Goal: Task Accomplishment & Management: Complete application form

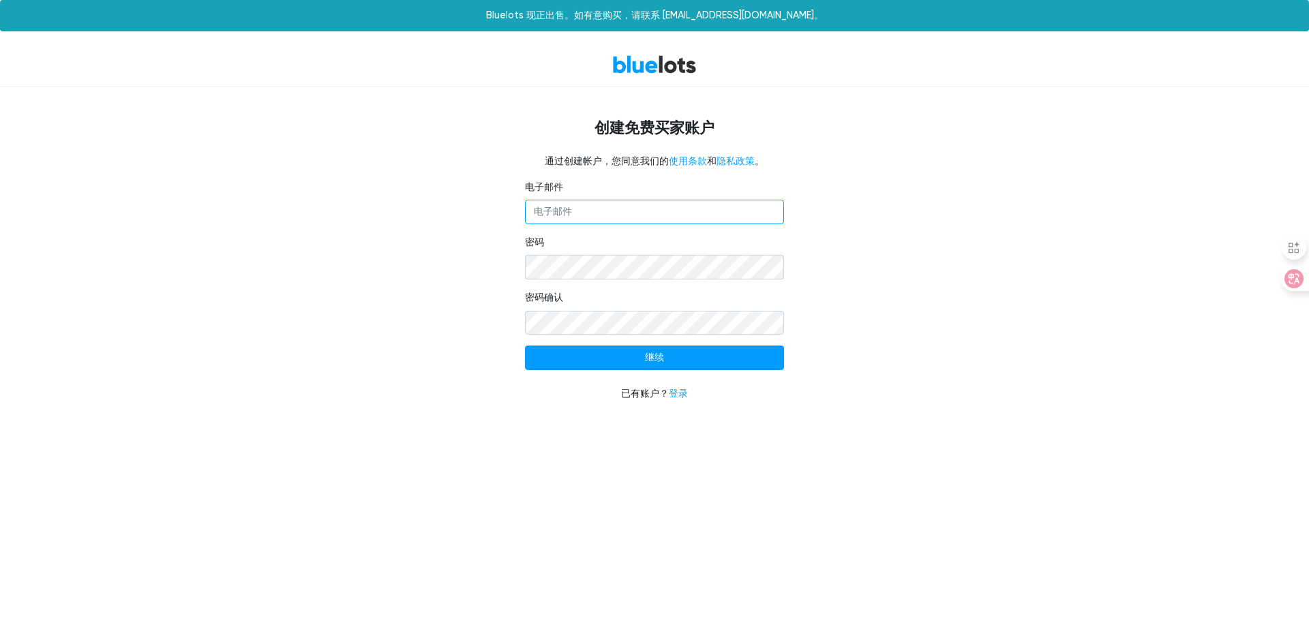
click at [651, 209] on input "电子邮件" at bounding box center [654, 212] width 259 height 25
type input "[EMAIL_ADDRESS][DOMAIN_NAME]"
click at [614, 350] on input "继续" at bounding box center [654, 358] width 259 height 25
type input "Continue"
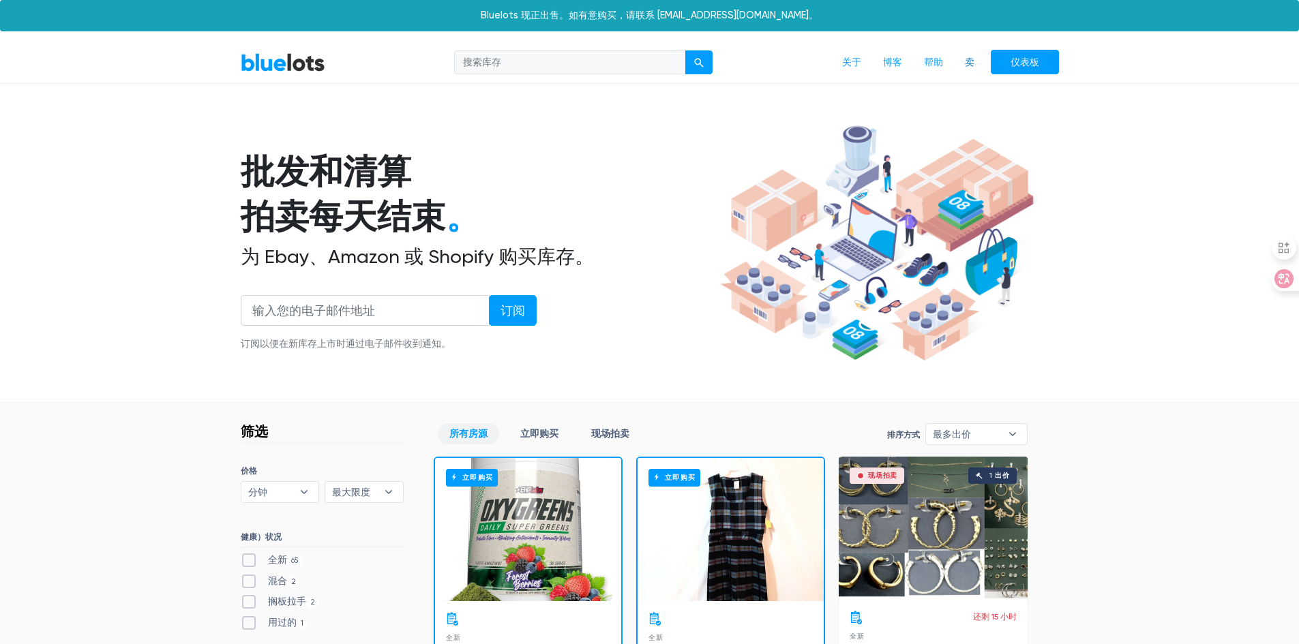
click at [973, 61] on font "卖" at bounding box center [970, 63] width 10 height 12
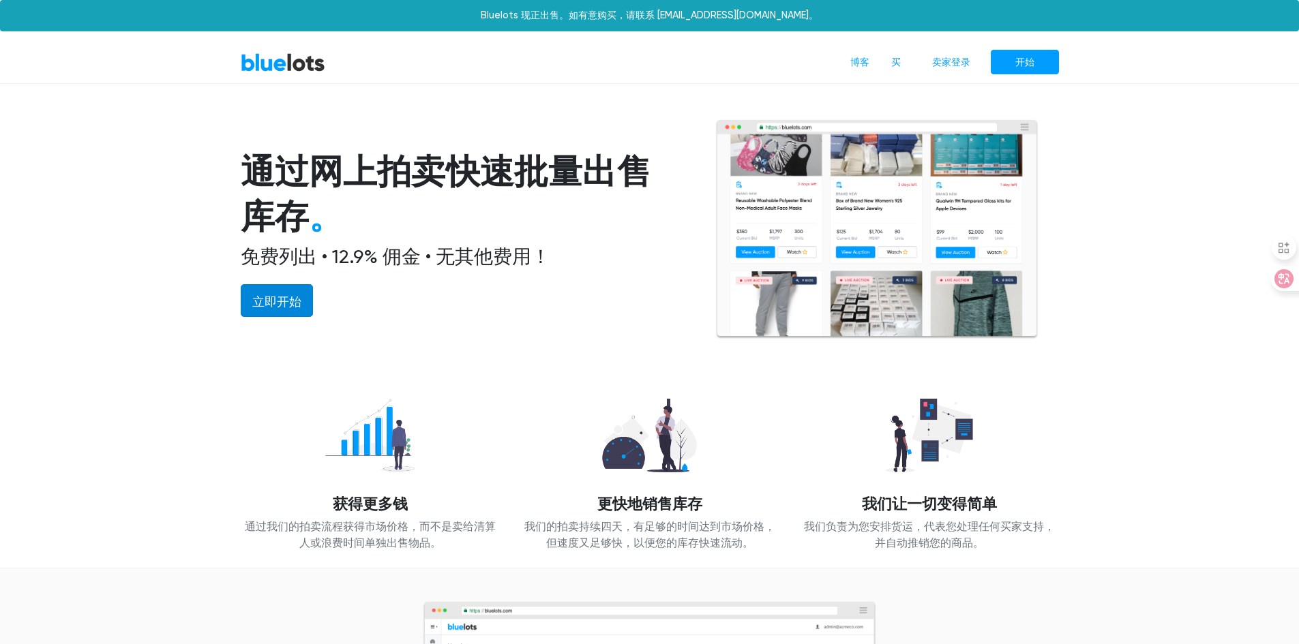
click at [276, 299] on font "立即开始" at bounding box center [276, 302] width 49 height 14
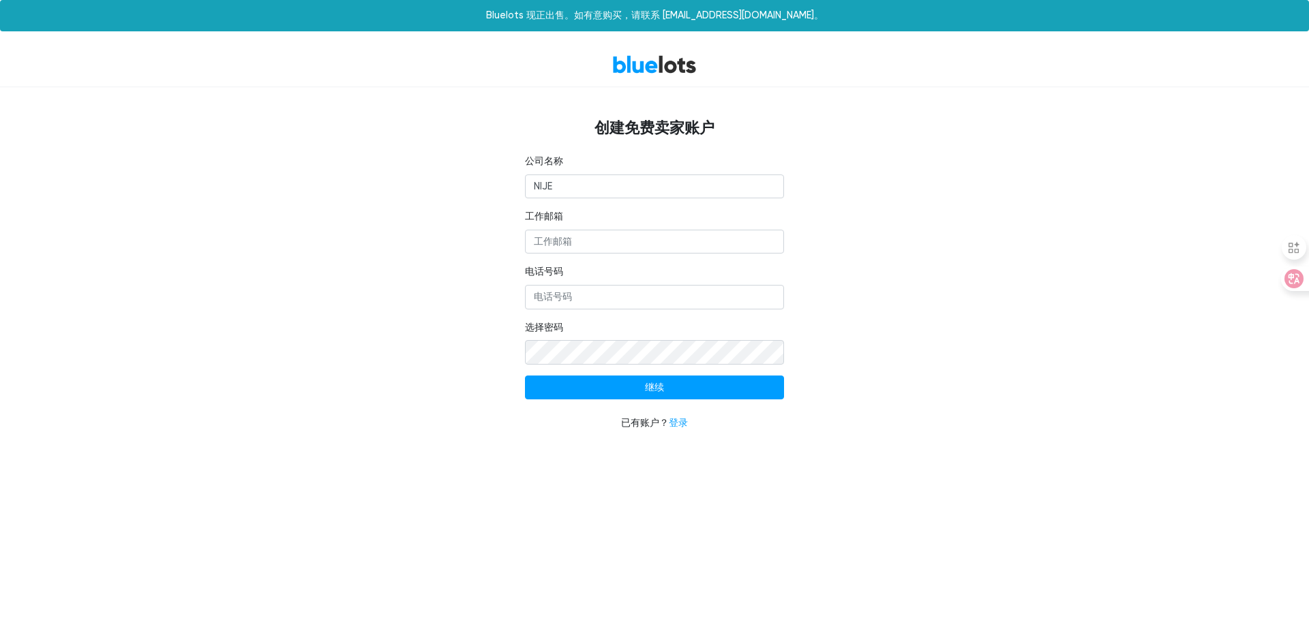
type input "NIJE"
type input "[EMAIL_ADDRESS][DOMAIN_NAME]"
type input "9092681319"
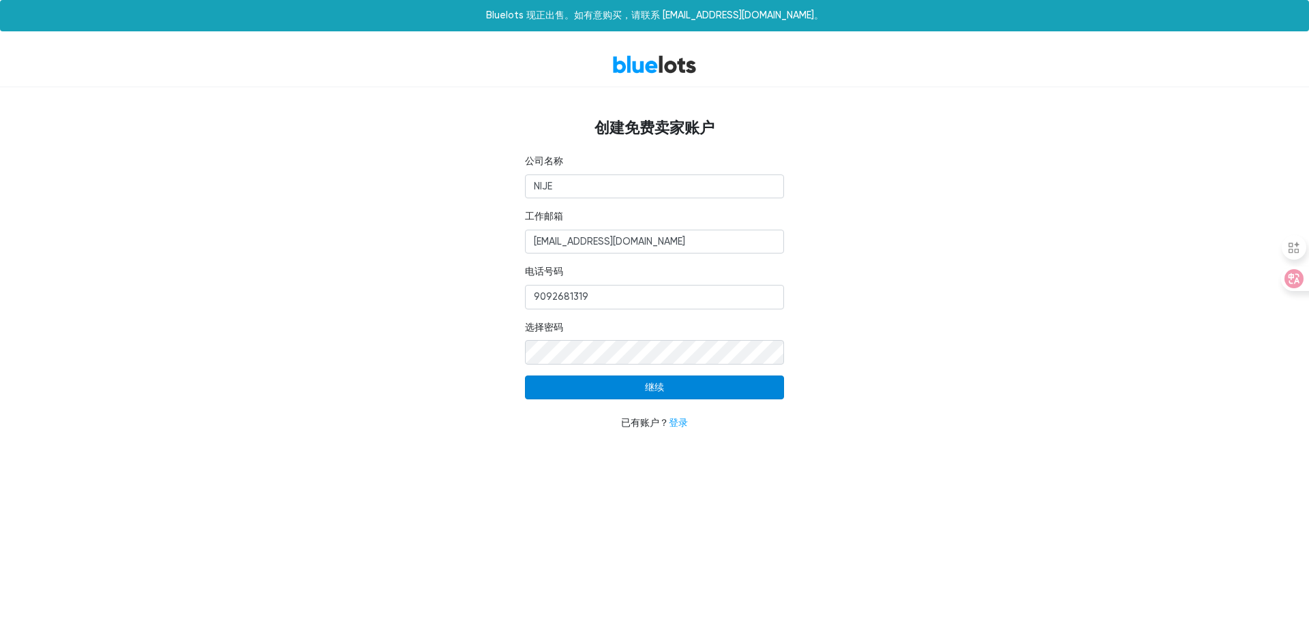
click at [576, 391] on input "继续" at bounding box center [654, 388] width 259 height 25
type input "Continue"
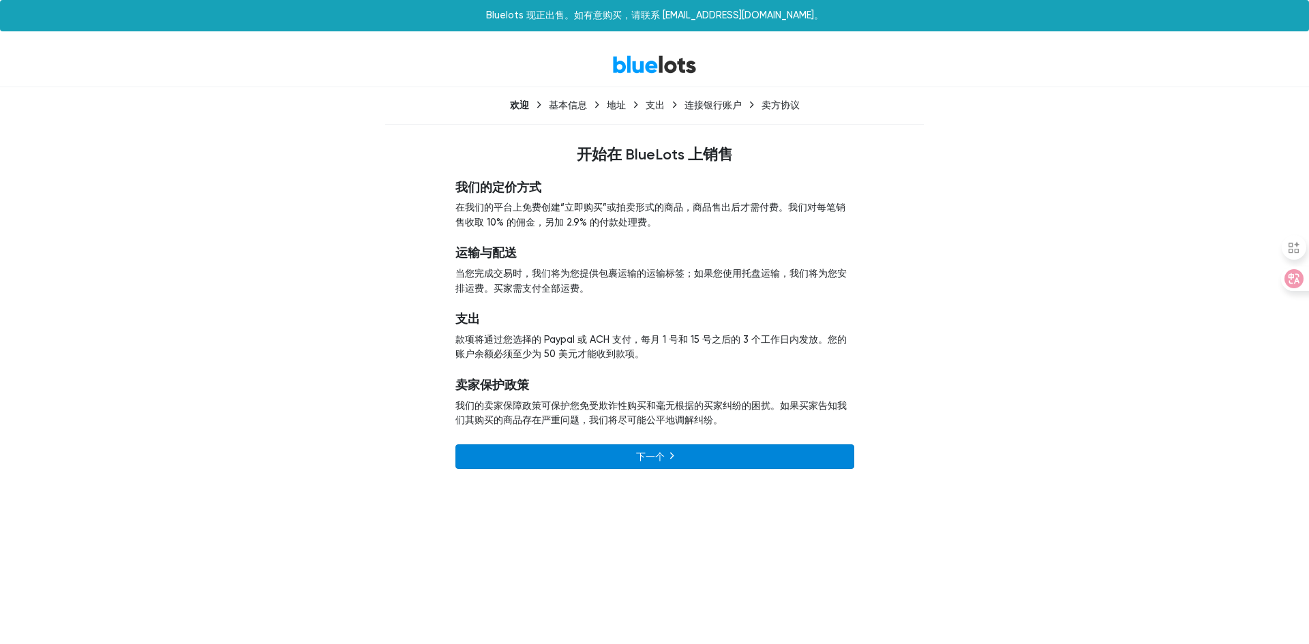
click at [582, 451] on link "下一个" at bounding box center [654, 456] width 399 height 25
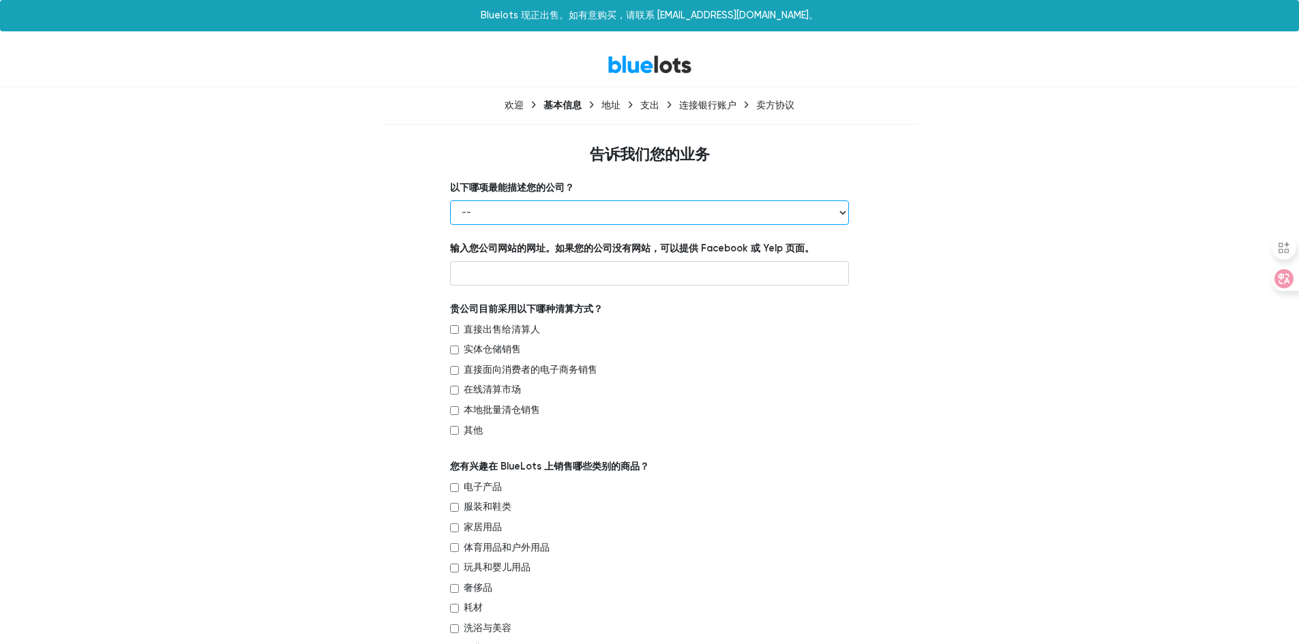
click at [757, 206] on select "-- 零售商 批发商 品牌或制造商 清算人 第三方物流 其他" at bounding box center [649, 212] width 399 height 25
select select "Brand or Manufacturer"
click at [450, 200] on select "-- 零售商 批发商 品牌或制造商 清算人 第三方物流 其他" at bounding box center [649, 212] width 399 height 25
click at [494, 279] on input "text" at bounding box center [649, 273] width 399 height 25
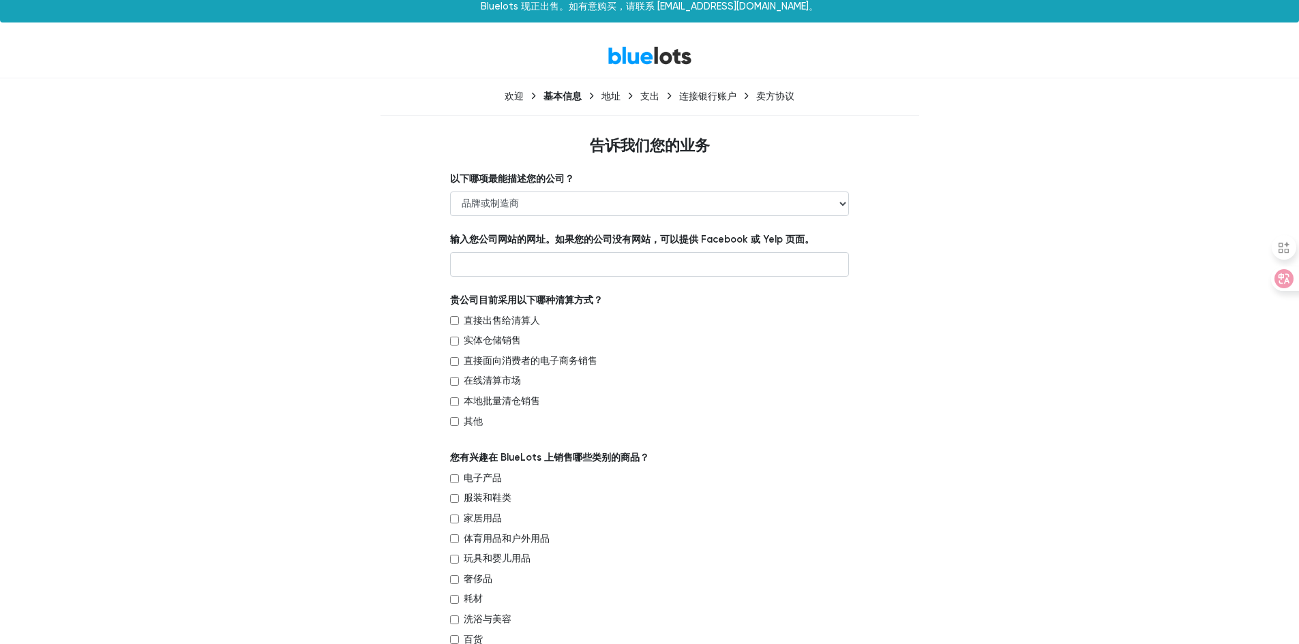
scroll to position [68, 0]
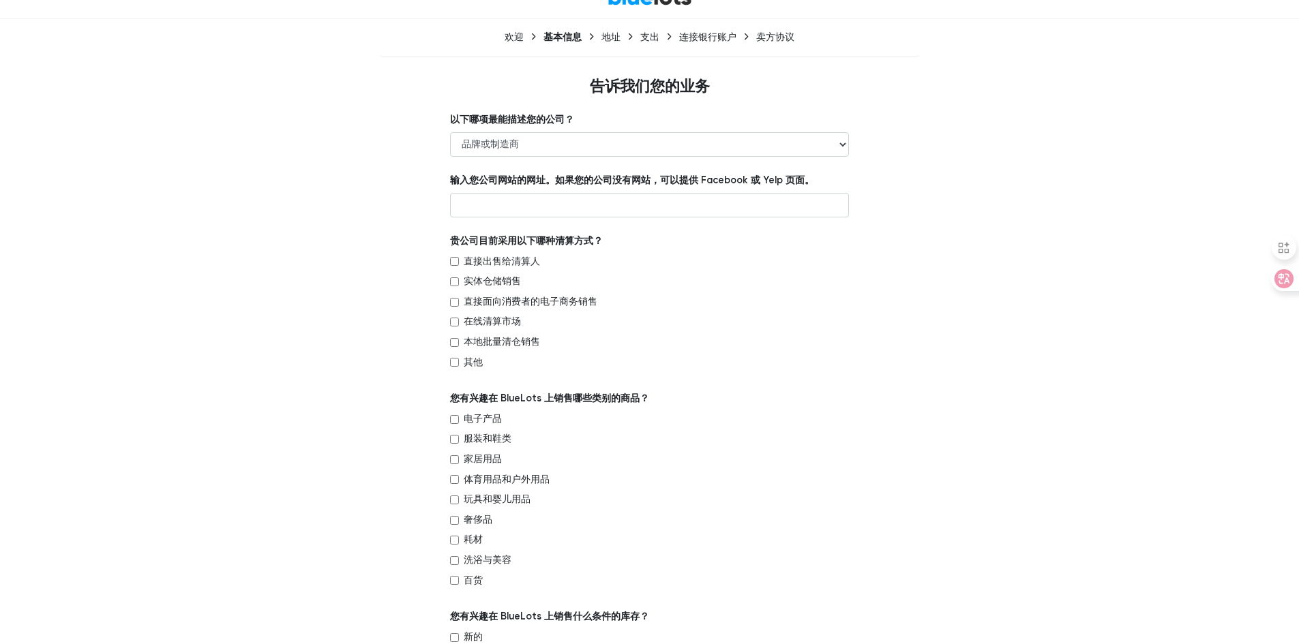
click at [457, 261] on input "直接出售给清算人" at bounding box center [454, 261] width 9 height 9
checkbox input "true"
click at [458, 280] on input "实体仓储销售" at bounding box center [454, 281] width 9 height 9
checkbox input "true"
click at [462, 323] on div "在线清算市场" at bounding box center [649, 324] width 399 height 20
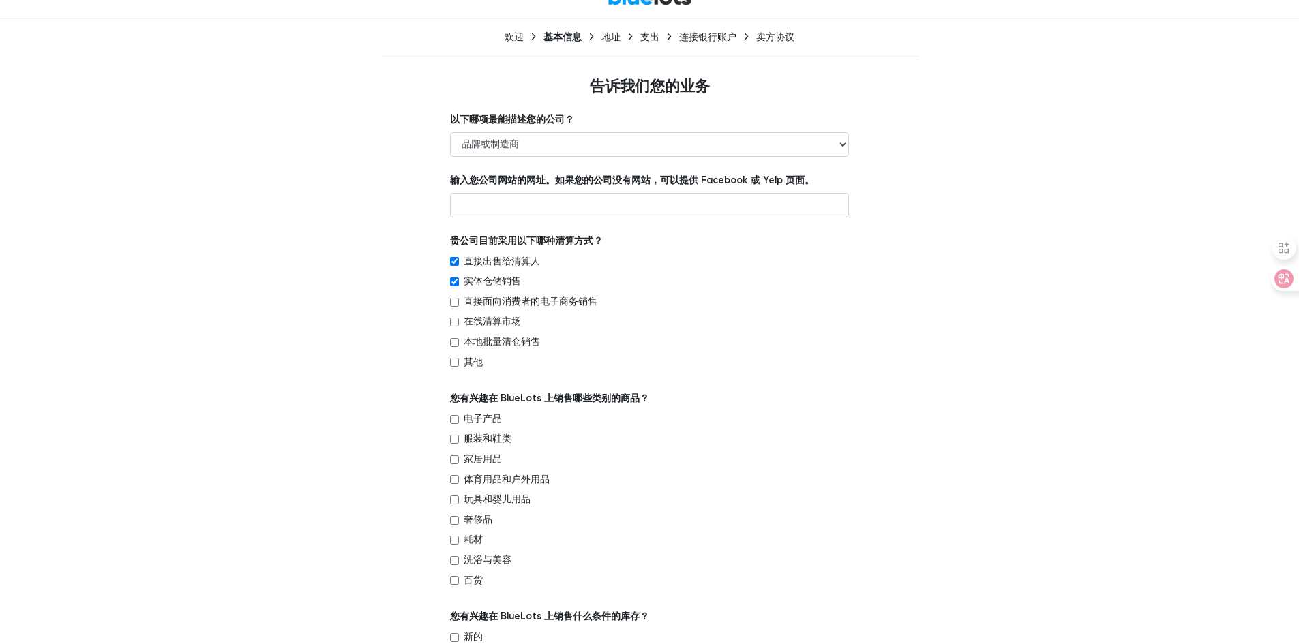
click at [455, 322] on input "在线清算市场" at bounding box center [454, 322] width 9 height 9
checkbox input "true"
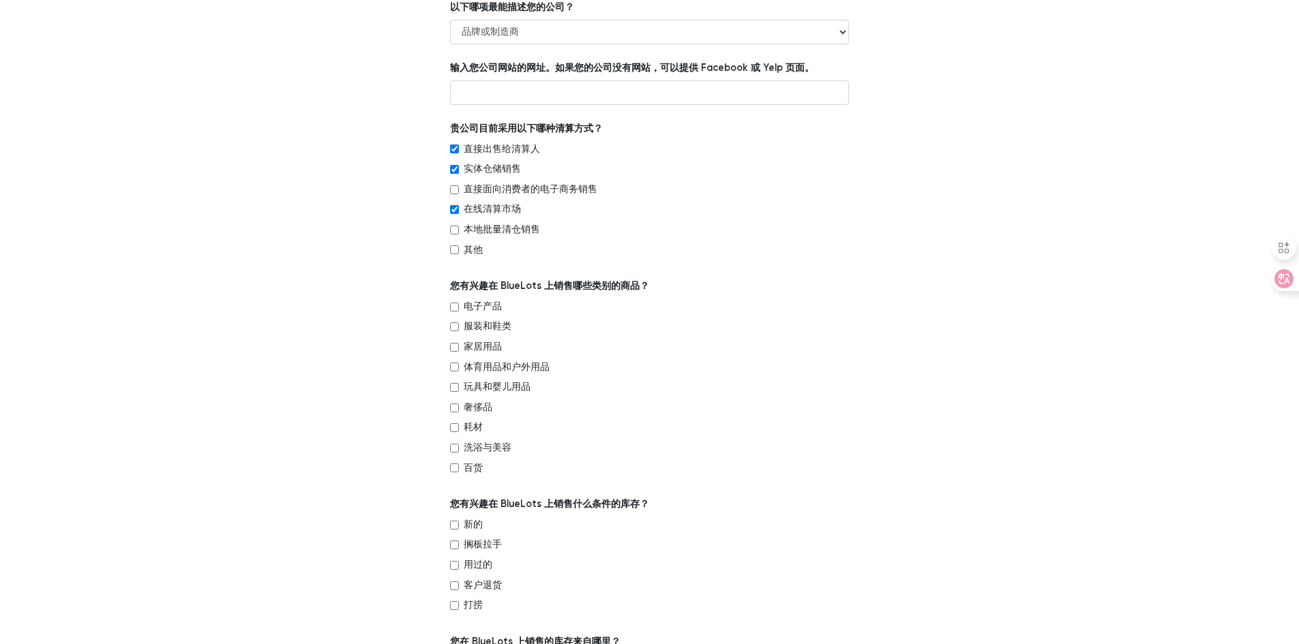
scroll to position [205, 0]
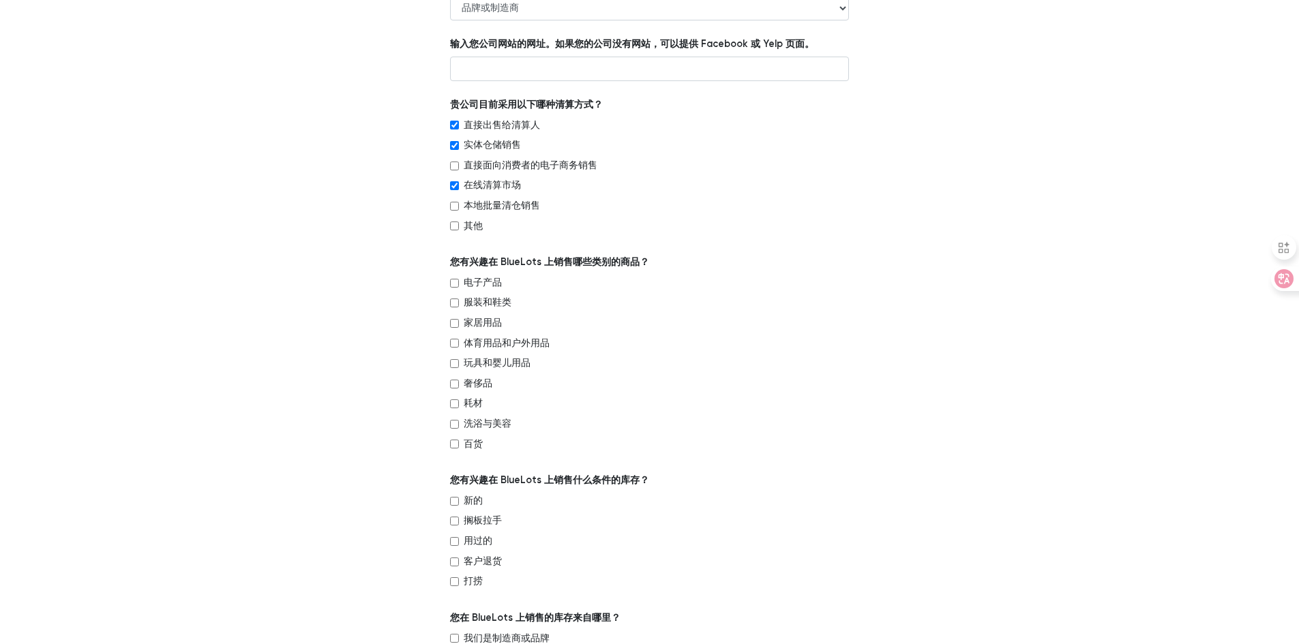
click at [458, 442] on input "百货" at bounding box center [454, 444] width 9 height 9
checkbox input "true"
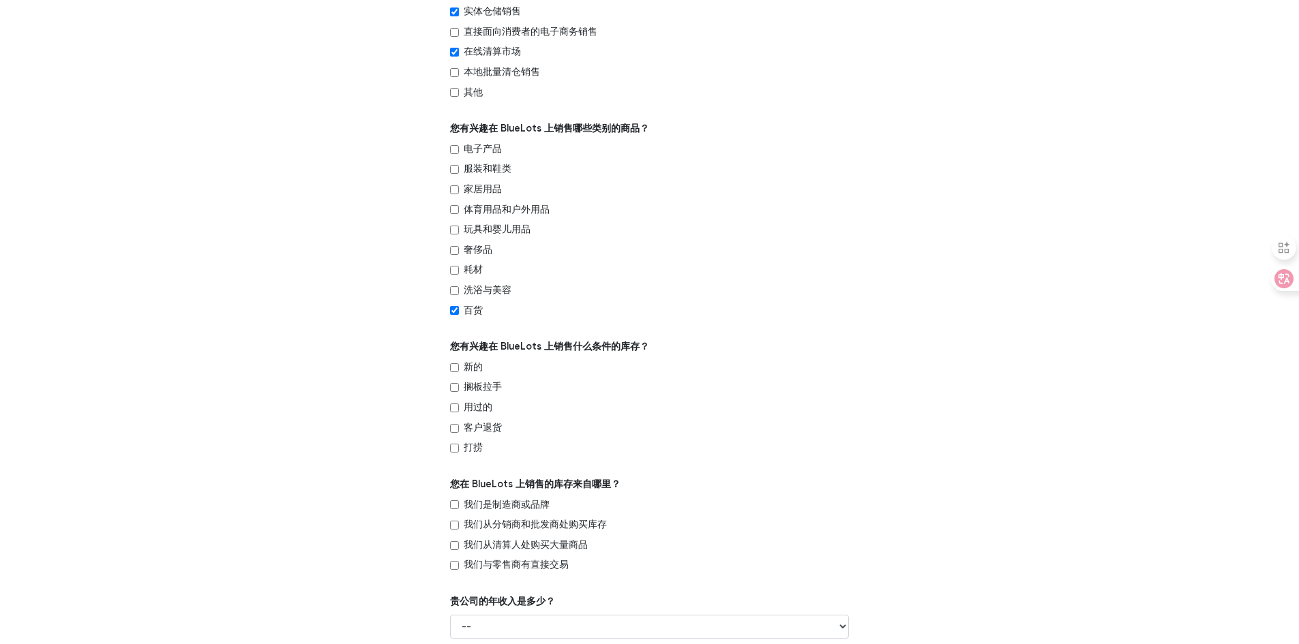
scroll to position [341, 0]
click at [453, 364] on input "新的" at bounding box center [454, 365] width 9 height 9
checkbox input "true"
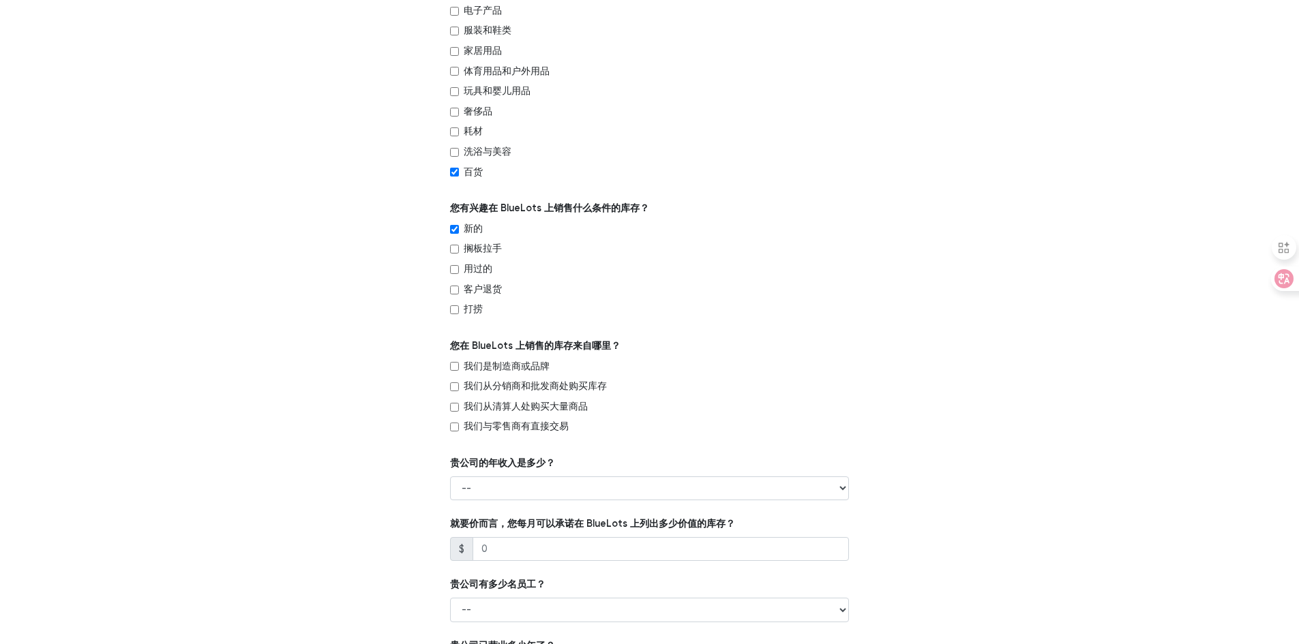
scroll to position [477, 0]
click at [455, 364] on input "我们是制造商或品牌" at bounding box center [454, 365] width 9 height 9
checkbox input "true"
drag, startPoint x: 485, startPoint y: 490, endPoint x: 504, endPoint y: 485, distance: 20.3
click at [485, 490] on select "-- 少于10万美元 10万至50万美元 50万至100万美元 1,000,000 至 5,000,000 美元 5,000,000 至 10,000,000…" at bounding box center [649, 488] width 399 height 25
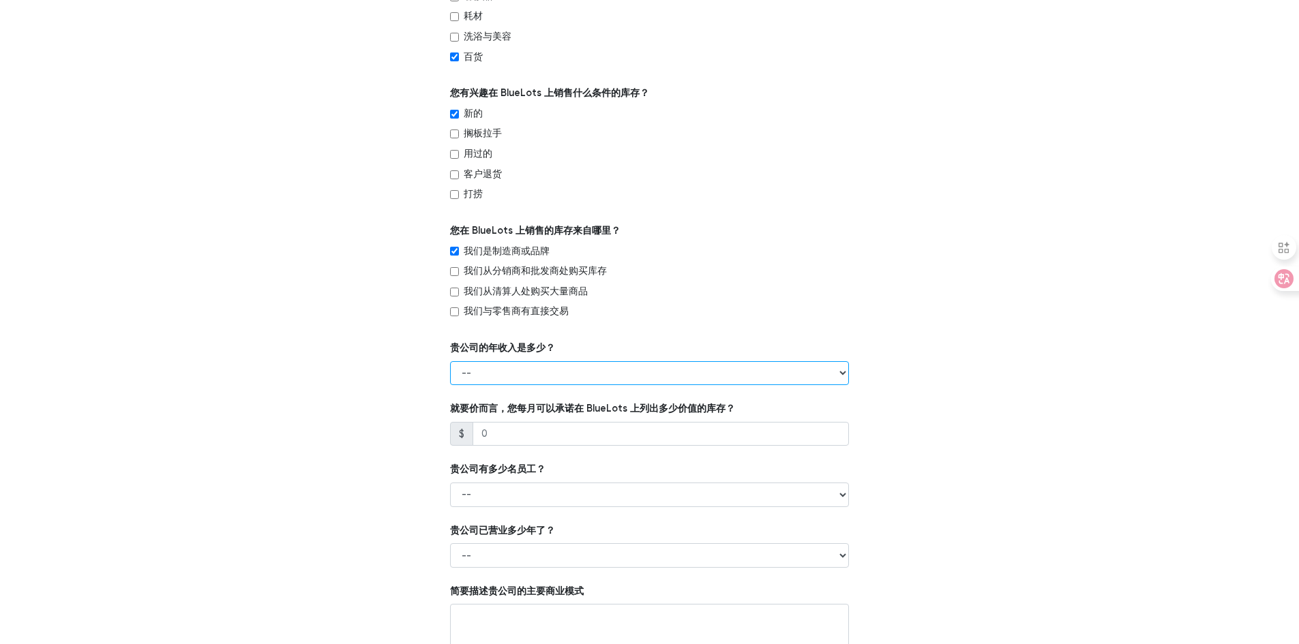
scroll to position [614, 0]
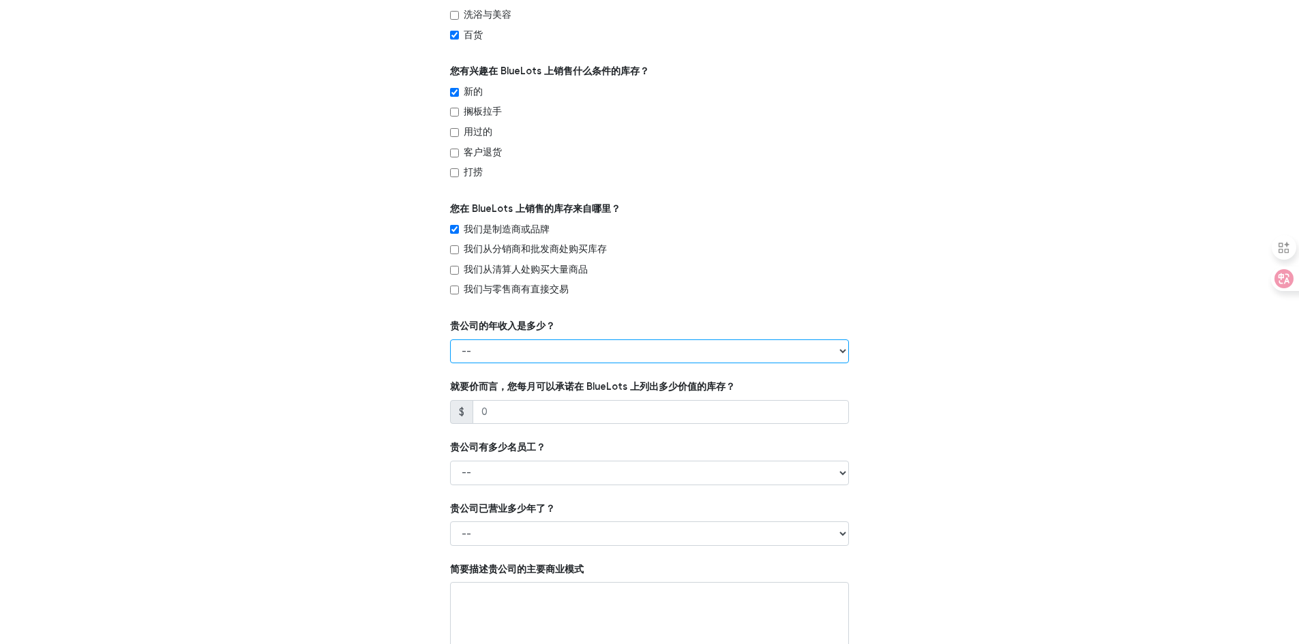
drag, startPoint x: 509, startPoint y: 350, endPoint x: 510, endPoint y: 361, distance: 10.2
click at [509, 350] on select "-- 少于10万美元 10万至50万美元 50万至100万美元 1,000,000 至 5,000,000 美元 5,000,000 至 10,000,000…" at bounding box center [649, 351] width 399 height 25
select select "$500,000 to $1,000,000"
click at [450, 339] on select "-- 少于10万美元 10万至50万美元 50万至100万美元 1,000,000 至 5,000,000 美元 5,000,000 至 10,000,000…" at bounding box center [649, 351] width 399 height 25
click at [398, 419] on div "以下哪项最能描述您的公司？ -- 零售商 批发商 品牌或制造商 清算人 第三方物流 其他 输入您公司网站的网址。如果您的公司没有网站，可以提供 Faceboo…" at bounding box center [649, 130] width 839 height 1126
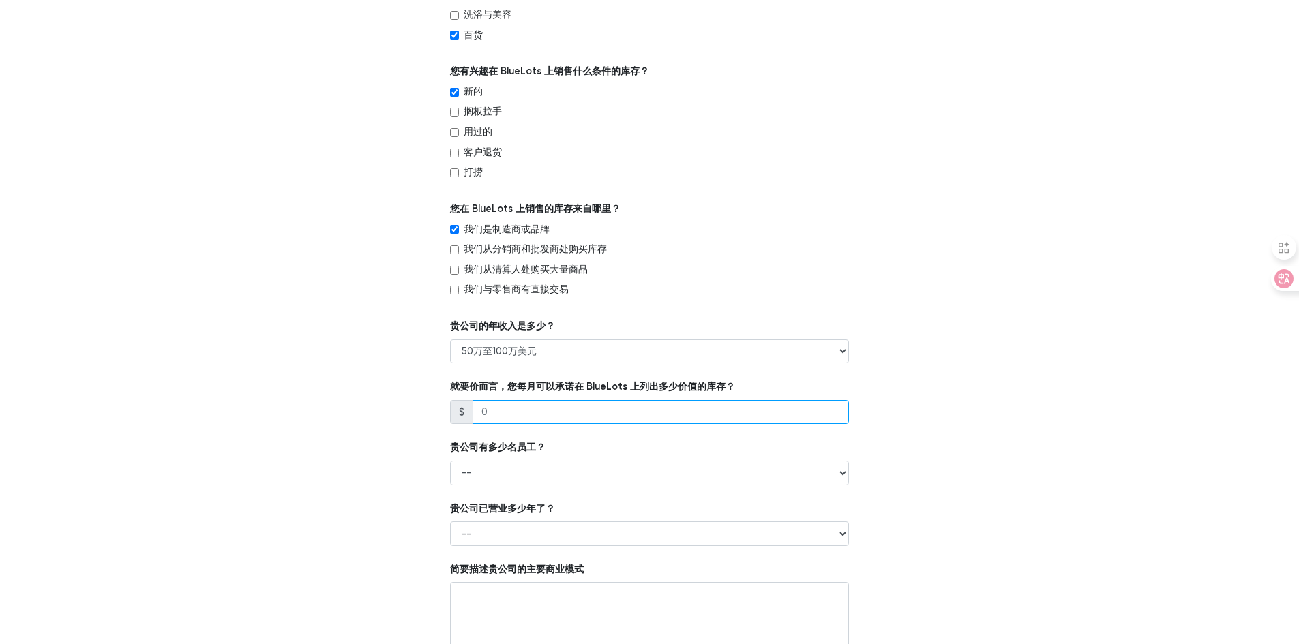
click at [509, 410] on input "number" at bounding box center [660, 412] width 376 height 25
click at [487, 413] on input "100000" at bounding box center [660, 412] width 376 height 25
drag, startPoint x: 483, startPoint y: 412, endPoint x: 475, endPoint y: 412, distance: 8.2
click at [475, 412] on input "100000" at bounding box center [660, 412] width 376 height 25
type input "200000"
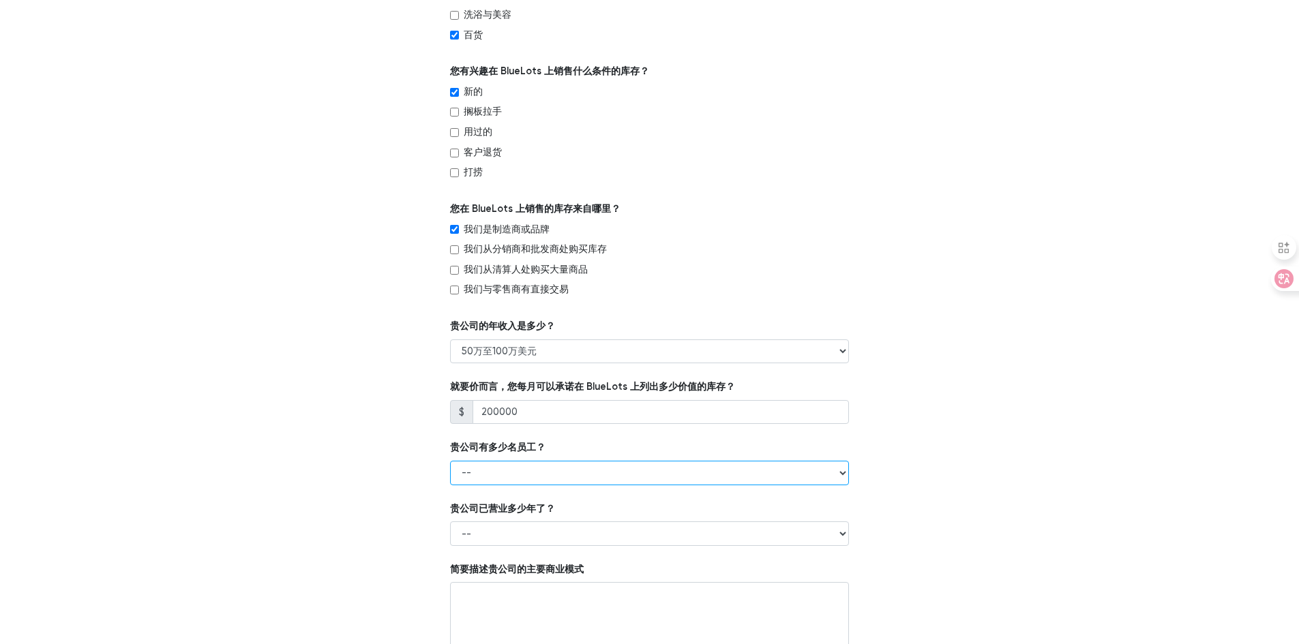
click at [474, 462] on select "-- 1 - 5 6 - 20 21 - 50 超过50" at bounding box center [649, 473] width 399 height 25
select select "6 - 20"
click at [450, 461] on select "-- 1 - 5 6 - 20 21 - 50 超过50" at bounding box center [649, 473] width 399 height 25
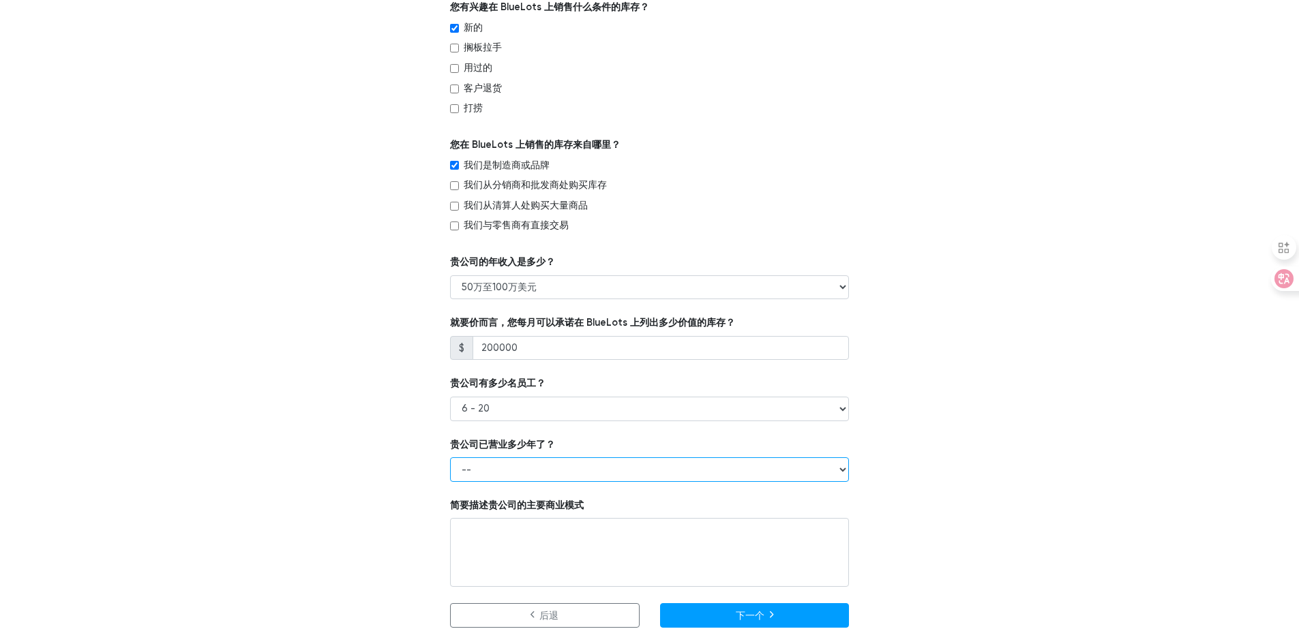
click at [490, 466] on select "-- 不到1年 1至3年 4岁以上" at bounding box center [649, 469] width 399 height 25
select select "1 to 3 years"
click at [450, 457] on select "-- 不到1年 1至3年 4岁以上" at bounding box center [649, 469] width 399 height 25
click at [731, 616] on button "下一个" at bounding box center [755, 615] width 190 height 25
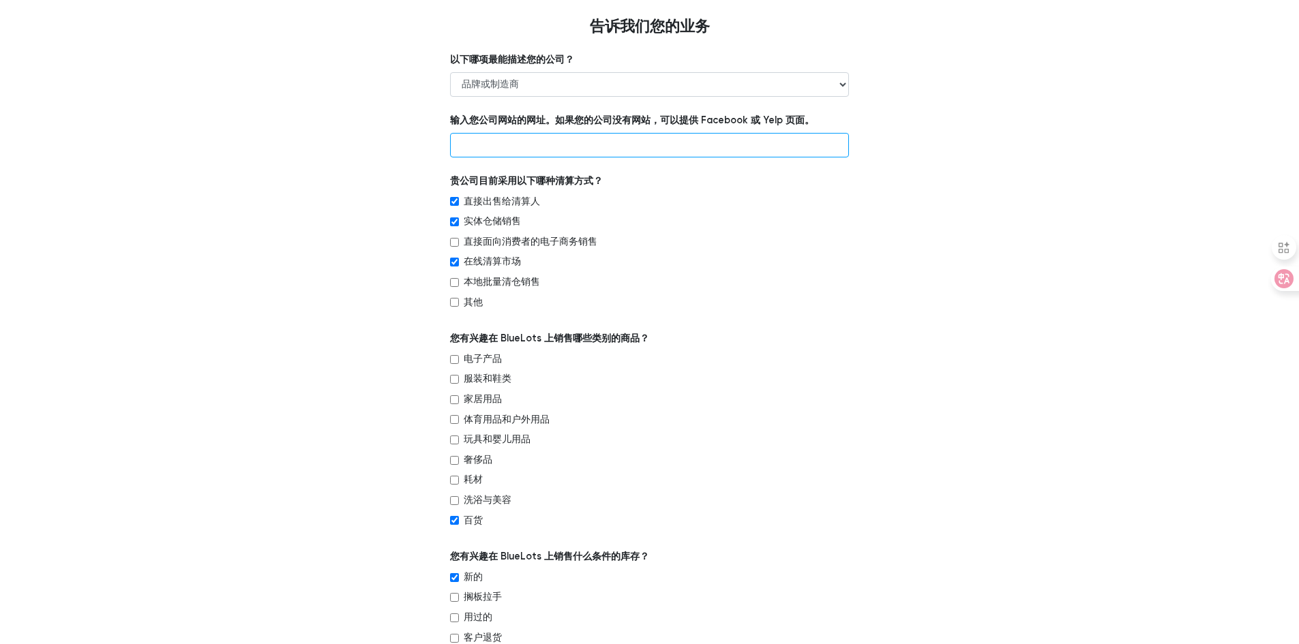
scroll to position [0, 0]
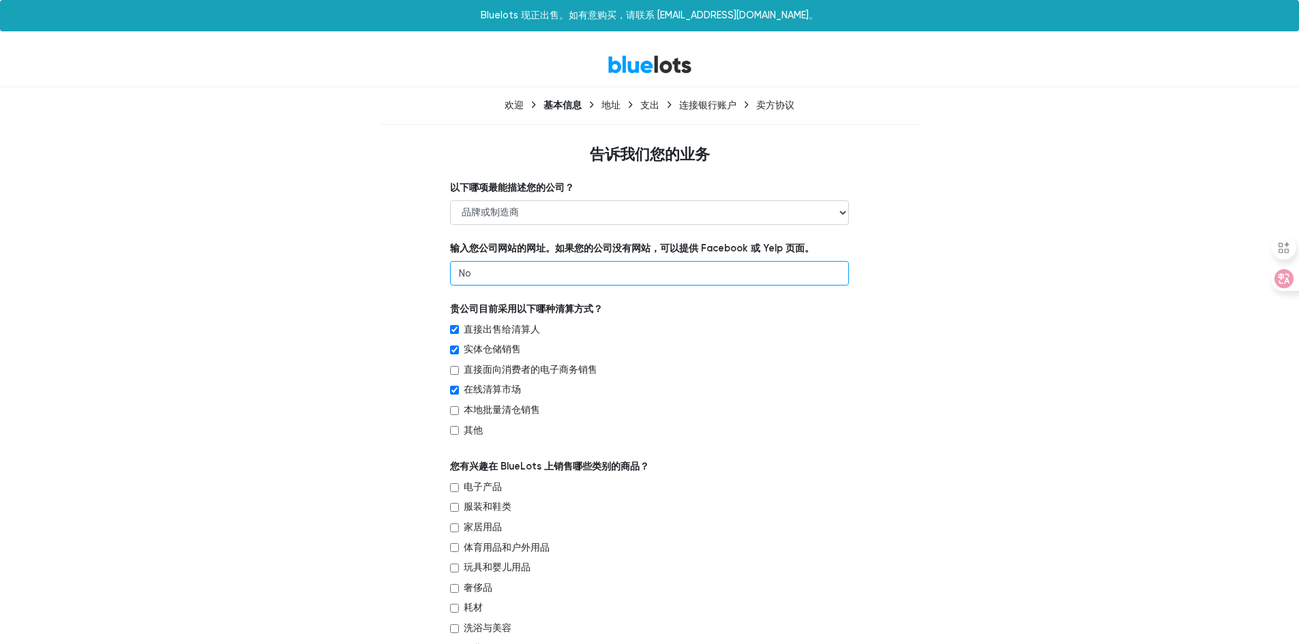
type input "No"
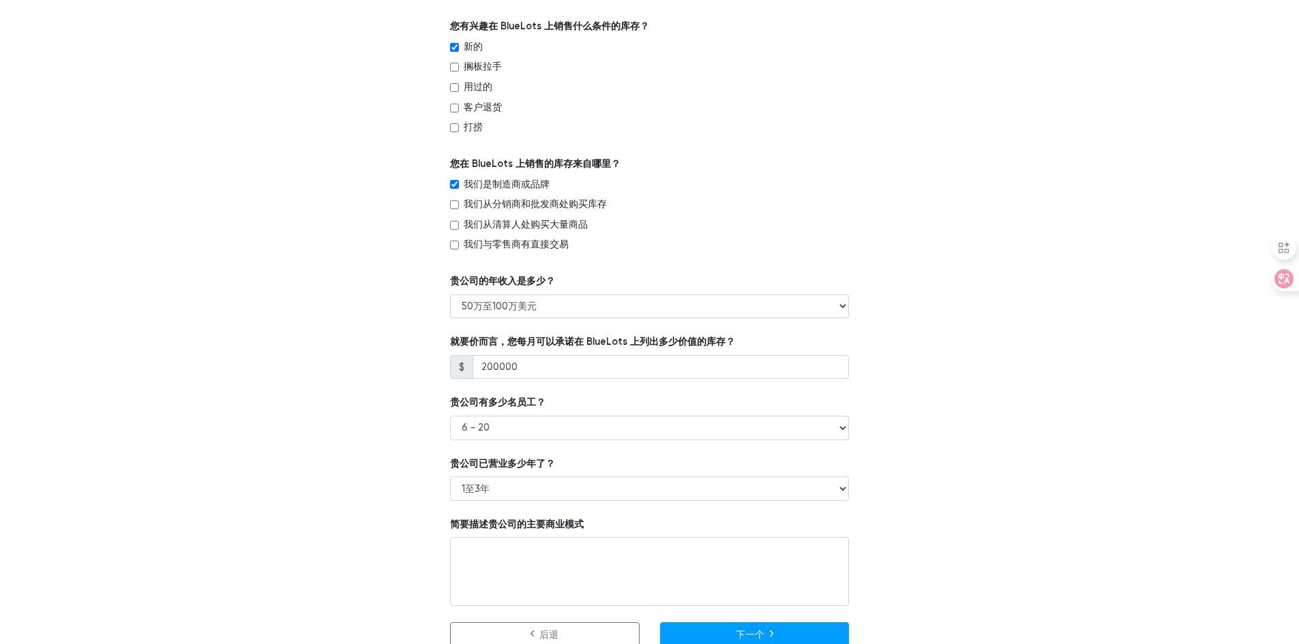
scroll to position [678, 0]
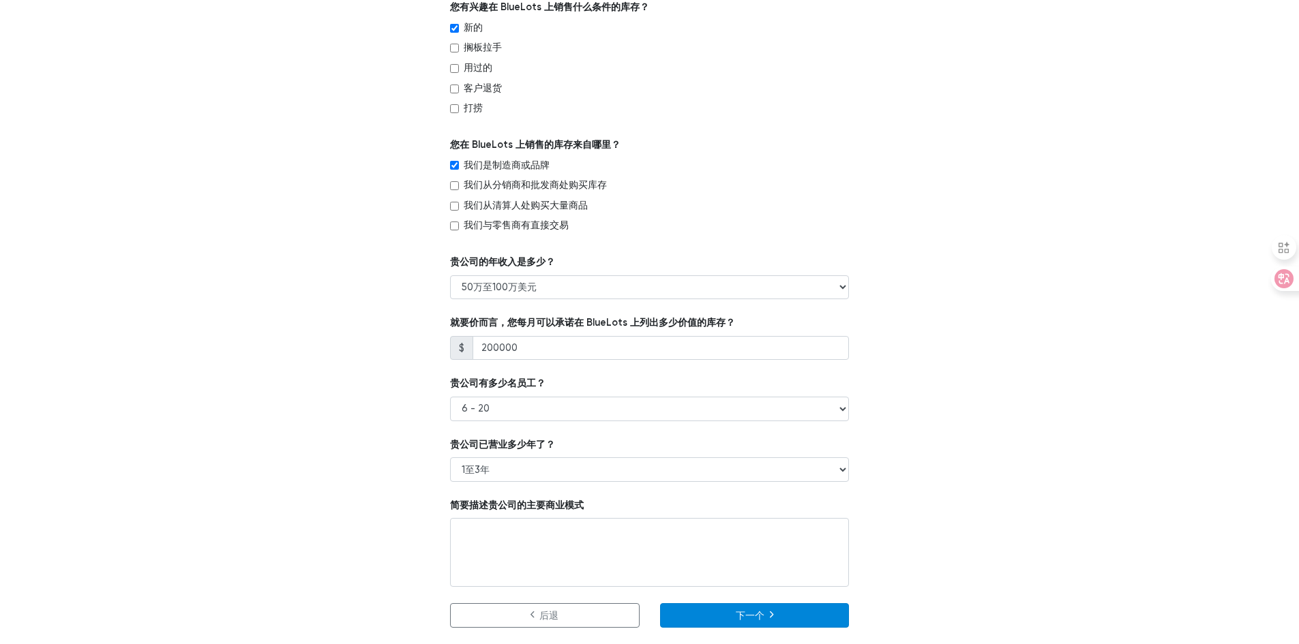
click at [745, 618] on font "下一个" at bounding box center [750, 616] width 29 height 12
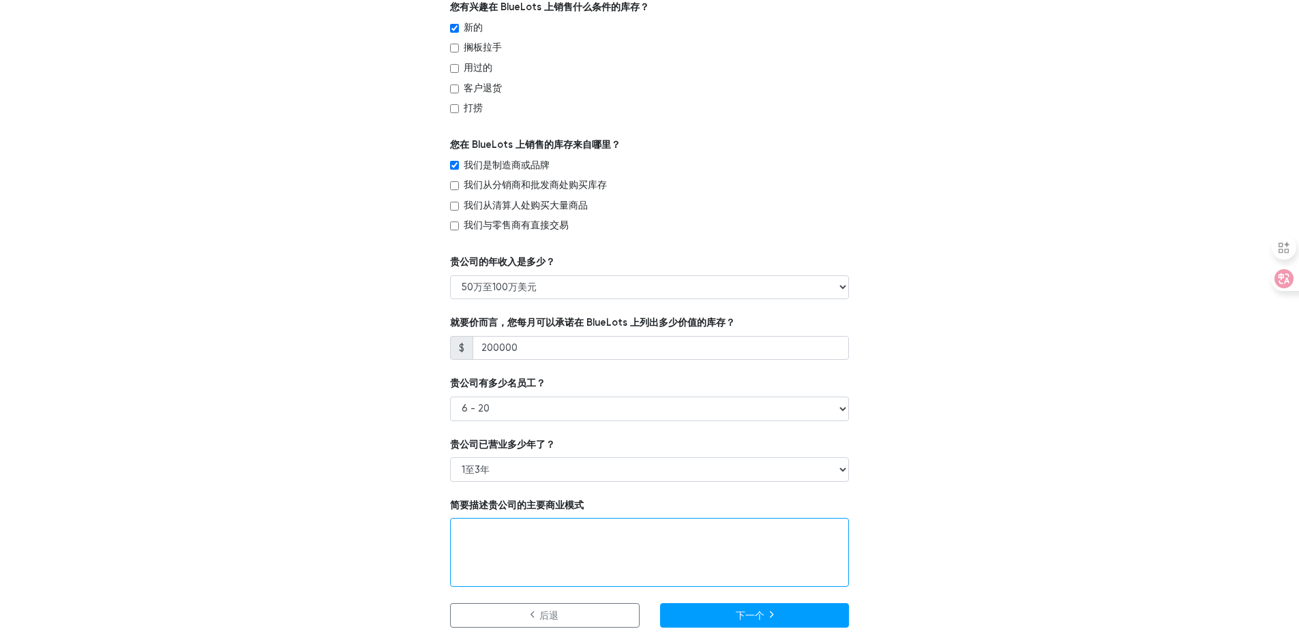
paste textarea "Mainly sell products online"
type textarea "Mainly sell products online"
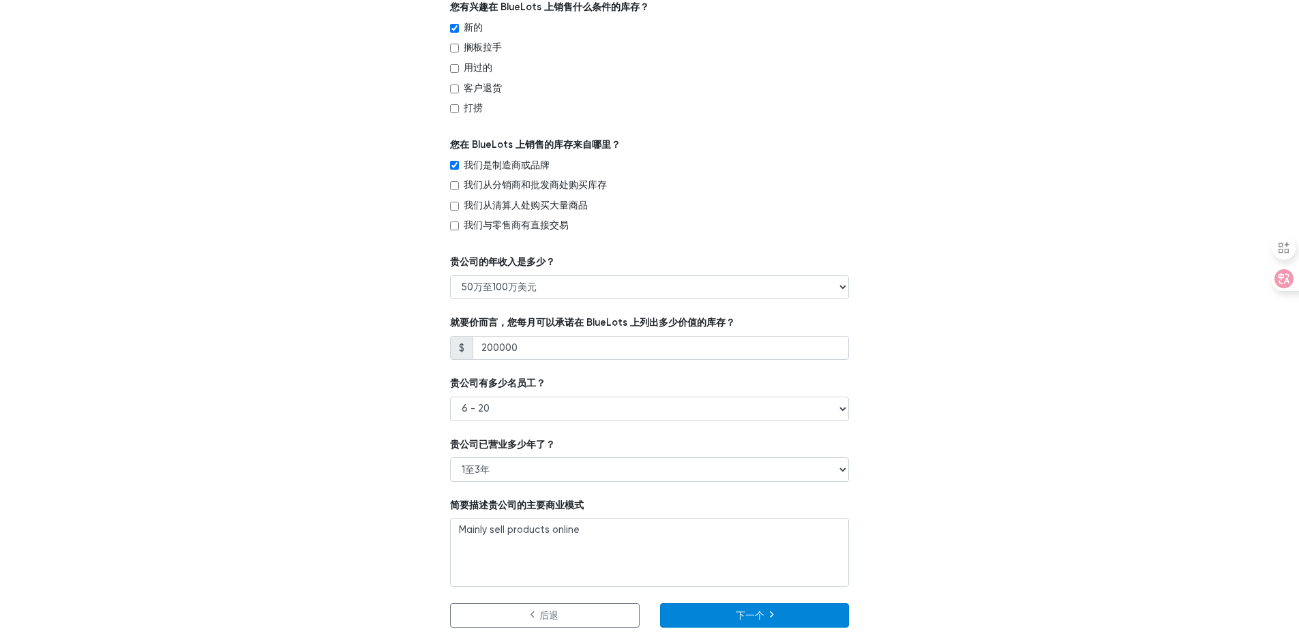
click at [734, 612] on button "下一个" at bounding box center [755, 615] width 190 height 25
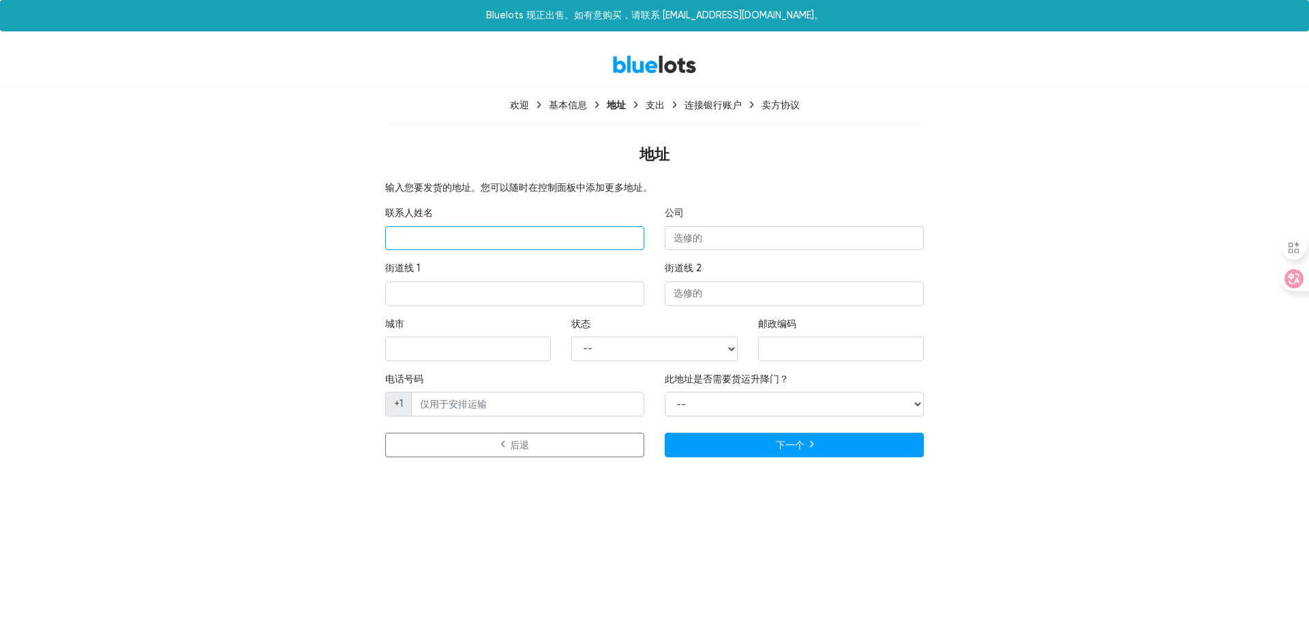
click at [454, 231] on input "text" at bounding box center [514, 238] width 259 height 25
paste input "DB02-Y539"
type input "DB02-Y539"
click at [548, 297] on input "text" at bounding box center [514, 294] width 259 height 25
paste input "910 10th St Unit B1"
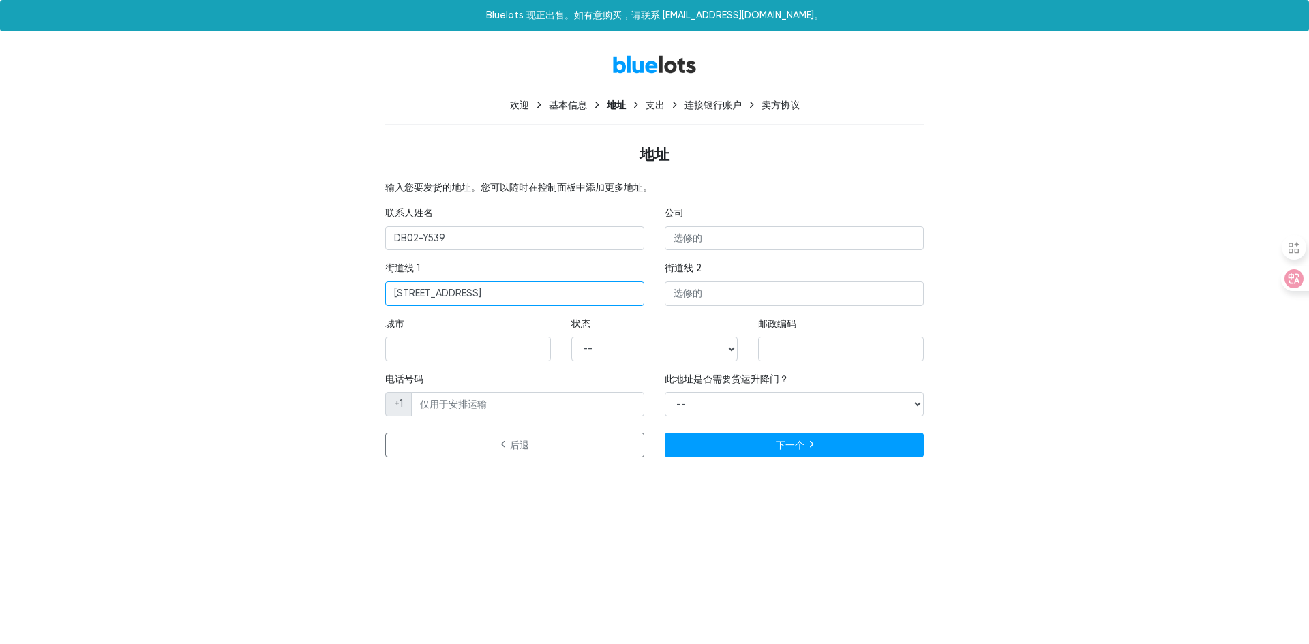
type input "910 10th St Unit B1"
click at [431, 347] on input "text" at bounding box center [468, 349] width 166 height 25
paste input "Plano"
type input "Plano"
click at [815, 347] on input "text" at bounding box center [841, 349] width 166 height 25
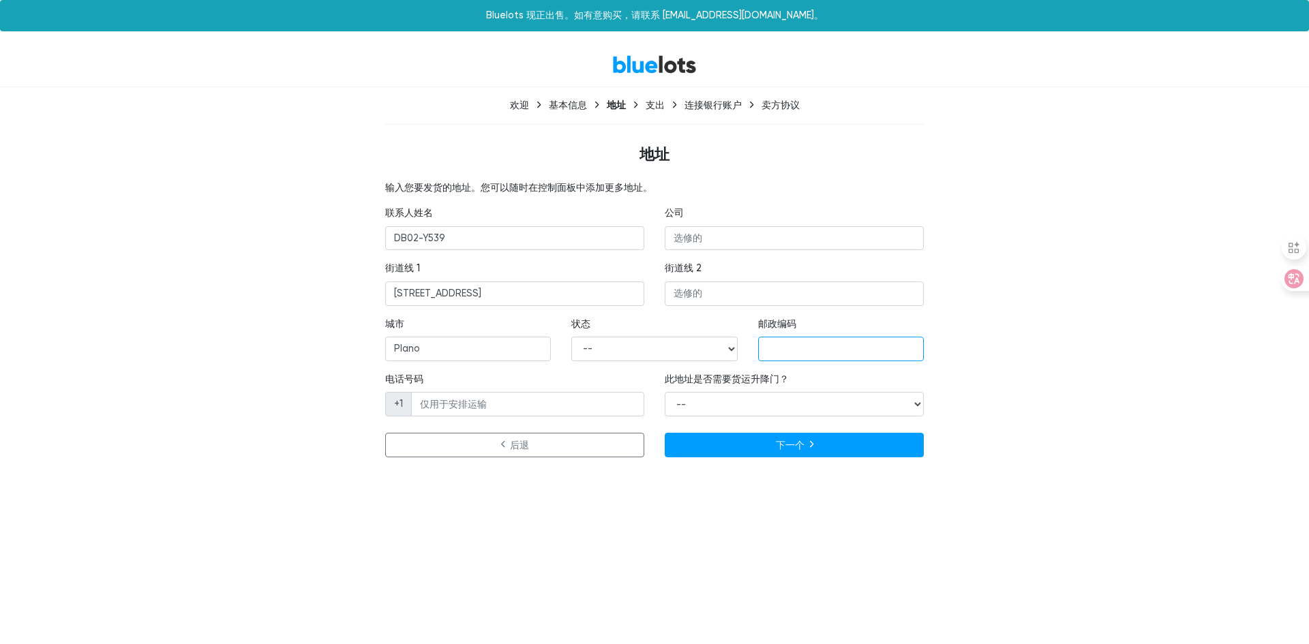
paste input "75074"
type input "75074"
click at [423, 404] on input "电话号码" at bounding box center [527, 404] width 233 height 25
paste input "9452961190"
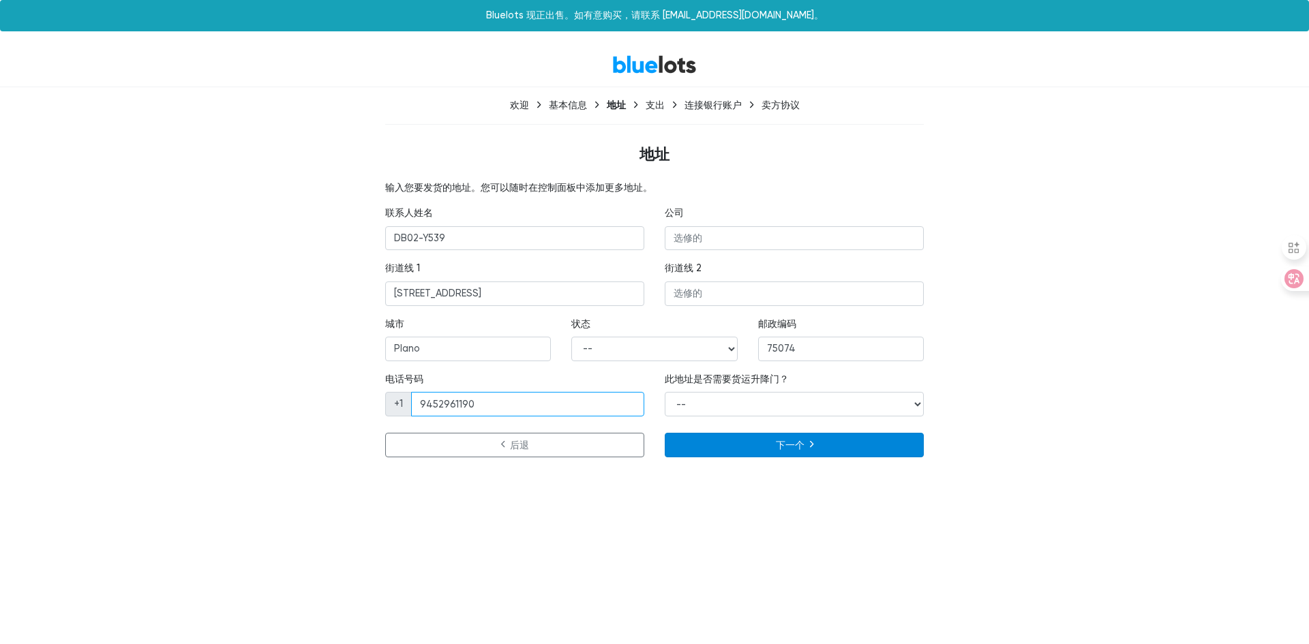
type input "9452961190"
click at [741, 447] on button "下一个" at bounding box center [794, 445] width 259 height 25
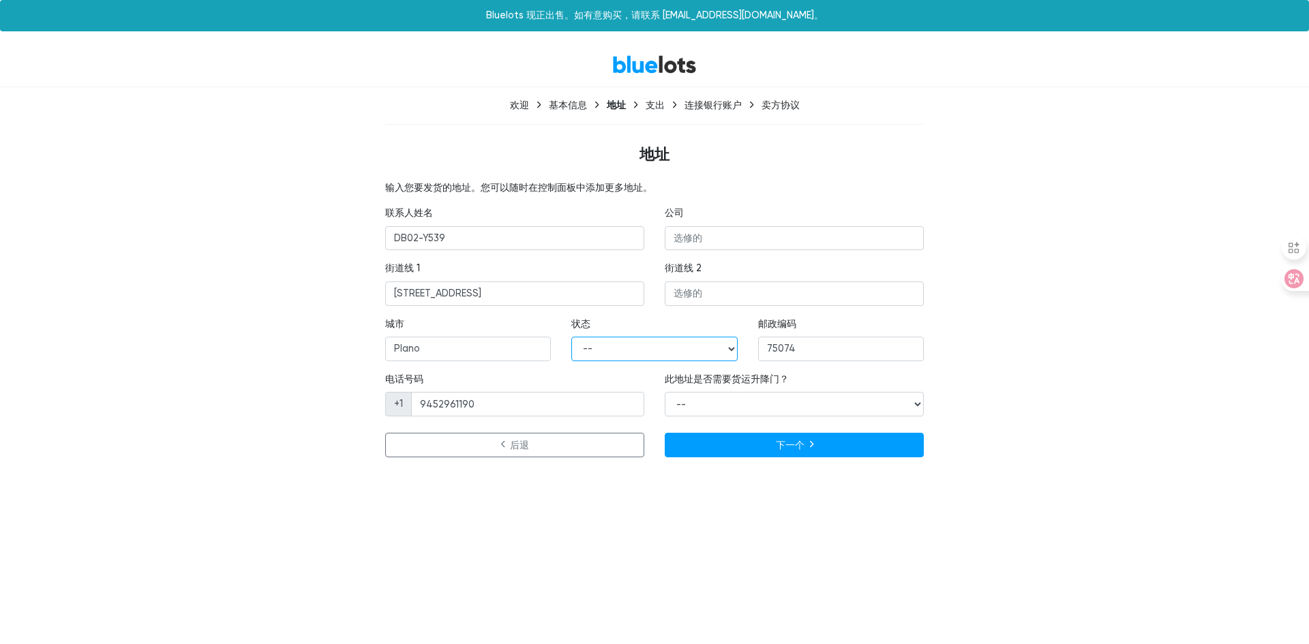
click at [609, 342] on select "-- 阿拉巴马州 阿拉斯加州 亚利桑那 阿肯色州 加利福尼亚州 科罗拉多州 康涅狄格州 特拉华州 哥伦比亚特区 佛罗里达 乔治亚州 夏威夷 爱达荷州 伊利诺伊…" at bounding box center [654, 349] width 166 height 25
select select "TX"
click at [571, 337] on select "-- 阿拉巴马州 阿拉斯加州 亚利桑那 阿肯色州 加利福尼亚州 科罗拉多州 康涅狄格州 特拉华州 哥伦比亚特区 佛罗里达 乔治亚州 夏威夷 爱达荷州 伊利诺伊…" at bounding box center [654, 349] width 166 height 25
click at [696, 479] on html "Bluelots 现正出售。如有意购买，请联系 support@bluelots.com。 BlueLots 欢迎 基本信息 地址 支出 连接银行账户 卖方协…" at bounding box center [654, 239] width 1309 height 479
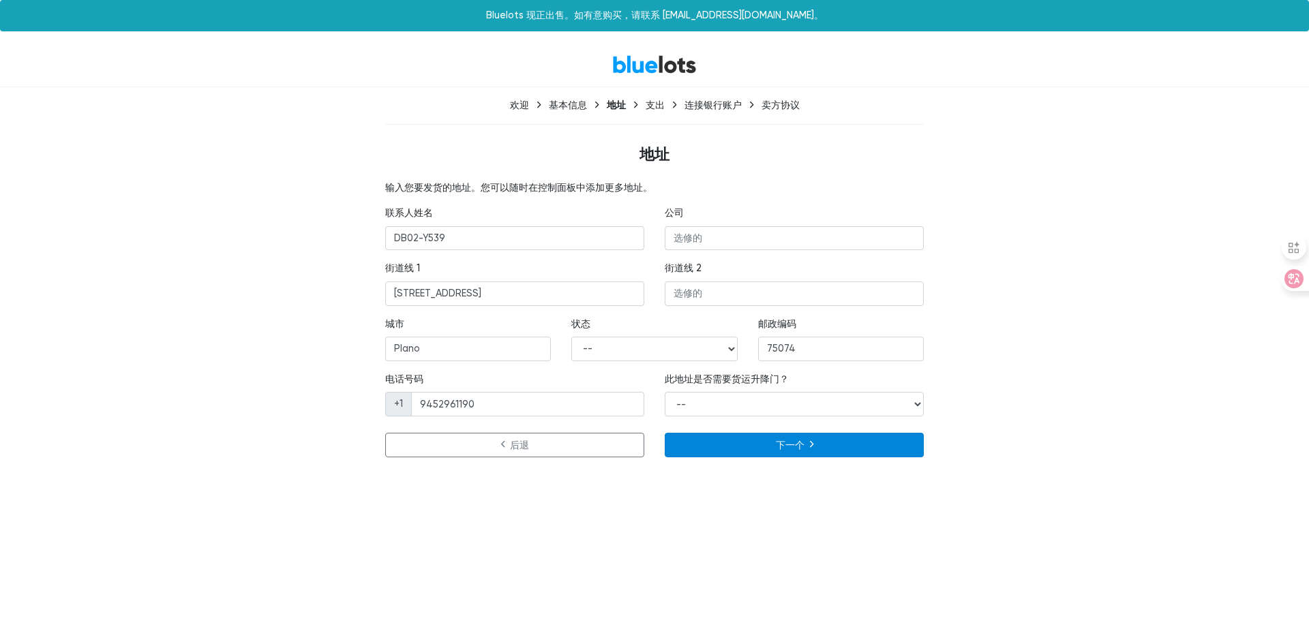
click at [737, 450] on button "下一个" at bounding box center [794, 445] width 259 height 25
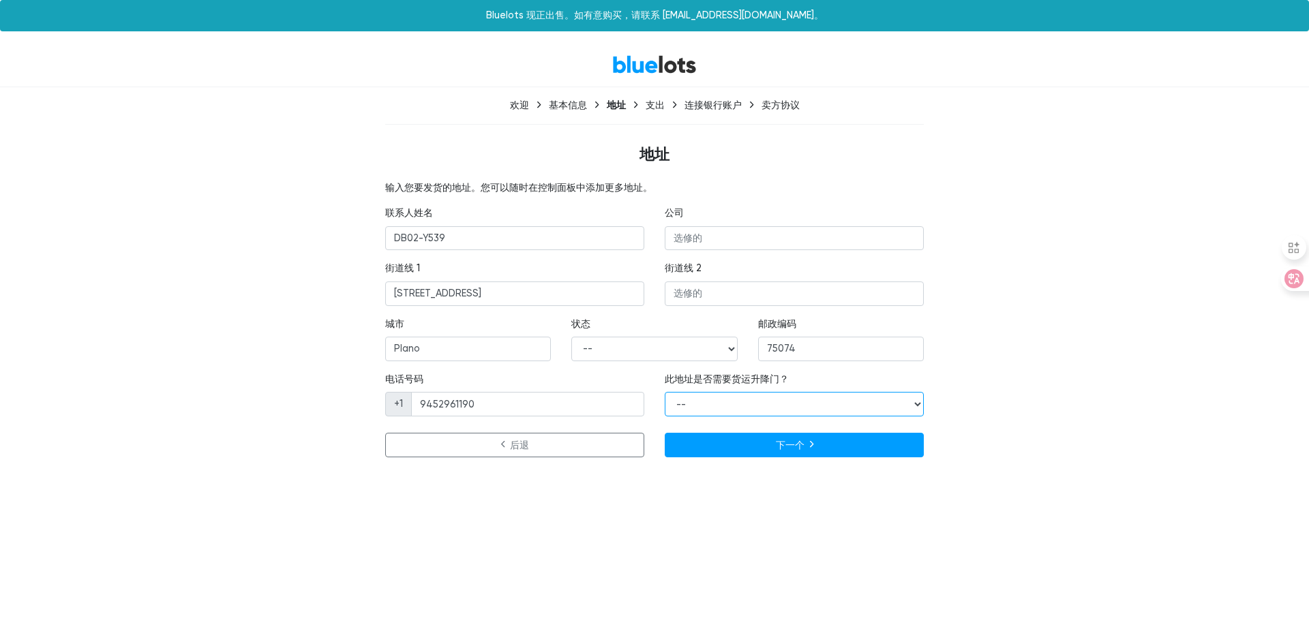
click at [704, 394] on select "-- 是的 不" at bounding box center [794, 404] width 259 height 25
click at [665, 392] on select "-- 是的 不" at bounding box center [794, 404] width 259 height 25
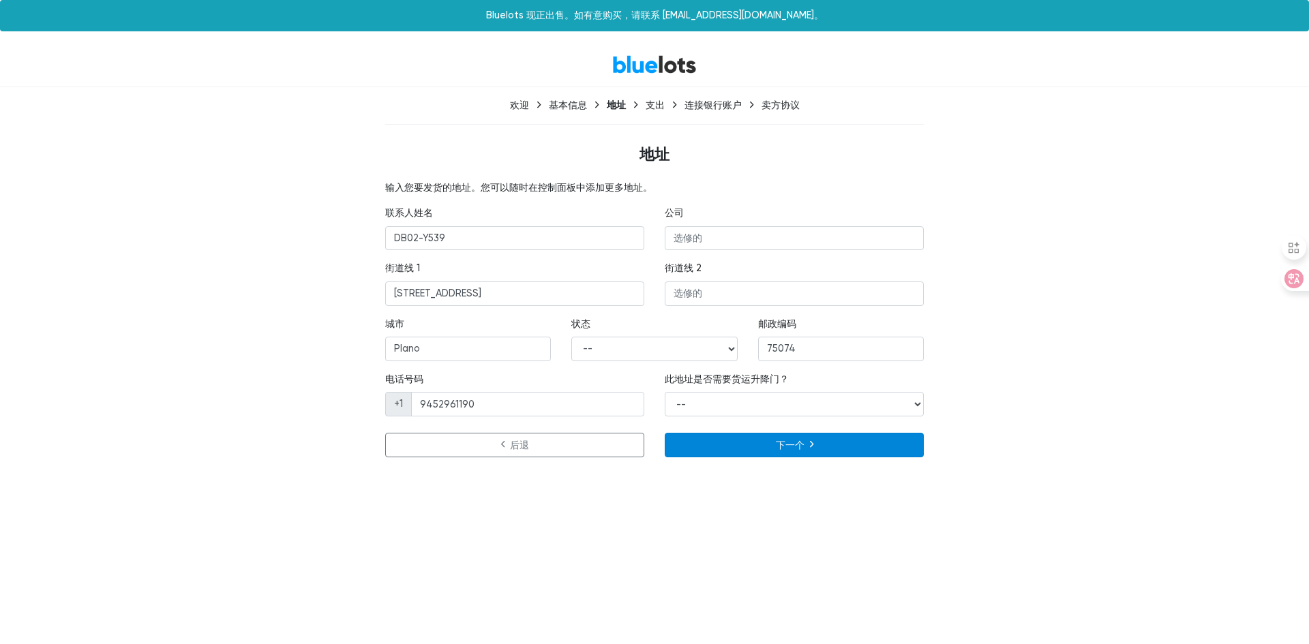
click at [780, 442] on font "下一个" at bounding box center [790, 446] width 29 height 12
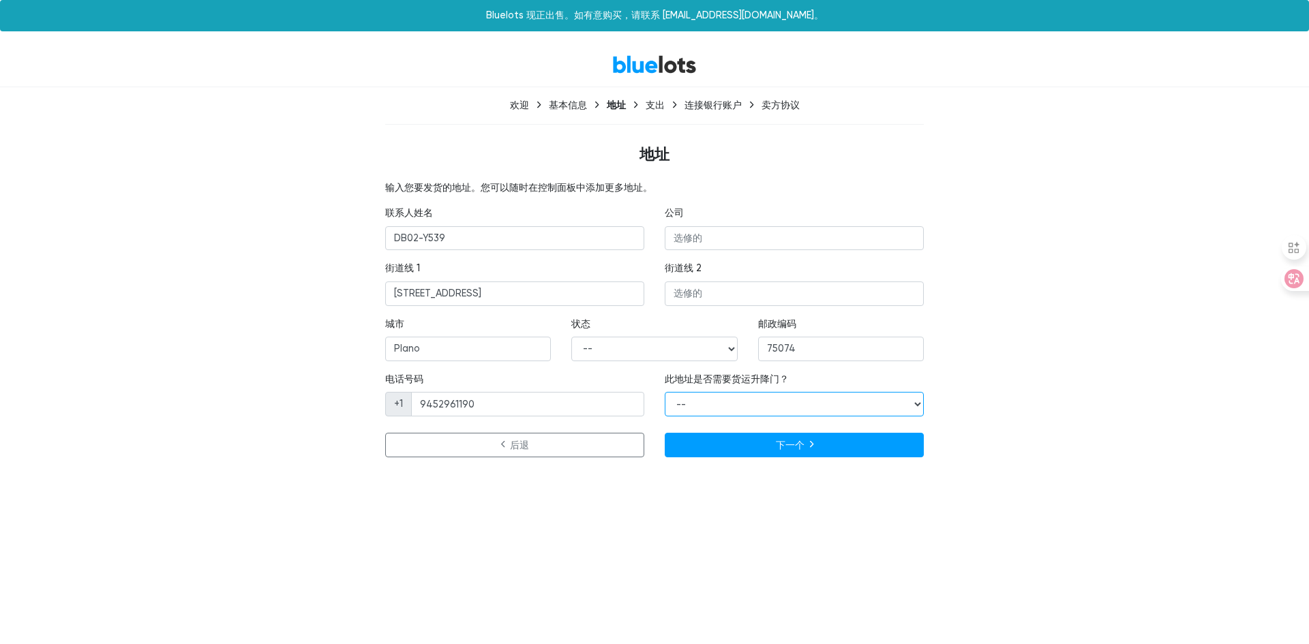
click at [736, 405] on select "-- 是的 不" at bounding box center [794, 404] width 259 height 25
select select "true"
click at [665, 392] on select "-- 是的 不" at bounding box center [794, 404] width 259 height 25
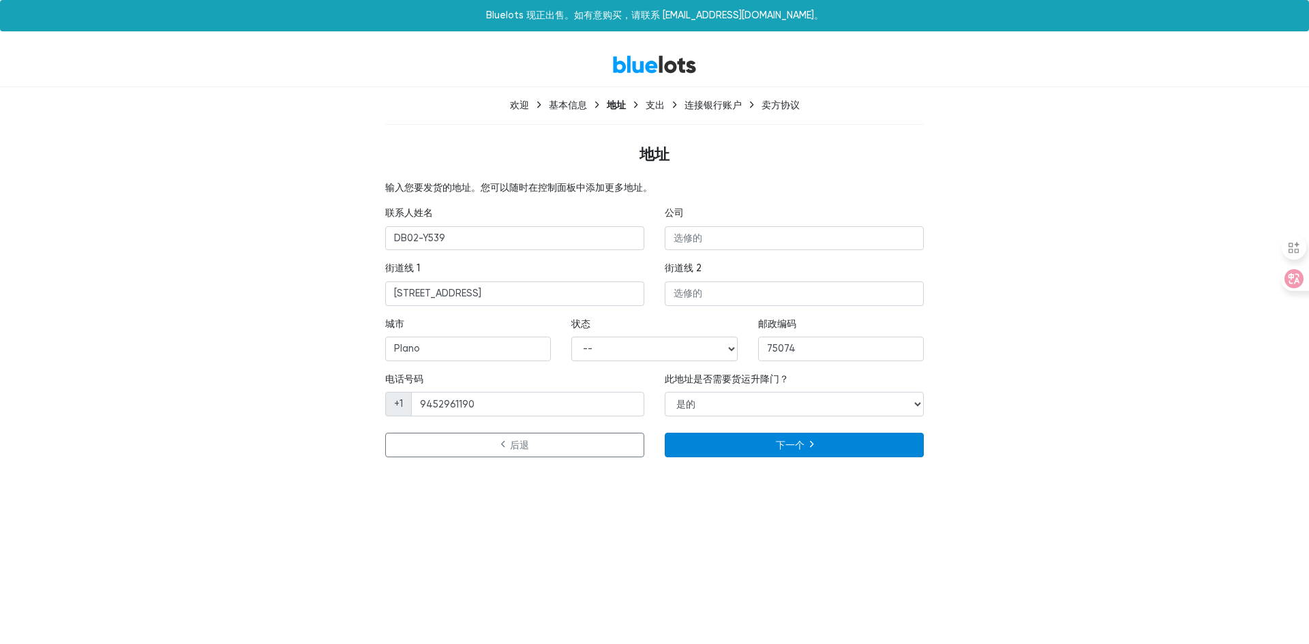
click at [815, 439] on button "下一个" at bounding box center [794, 445] width 259 height 25
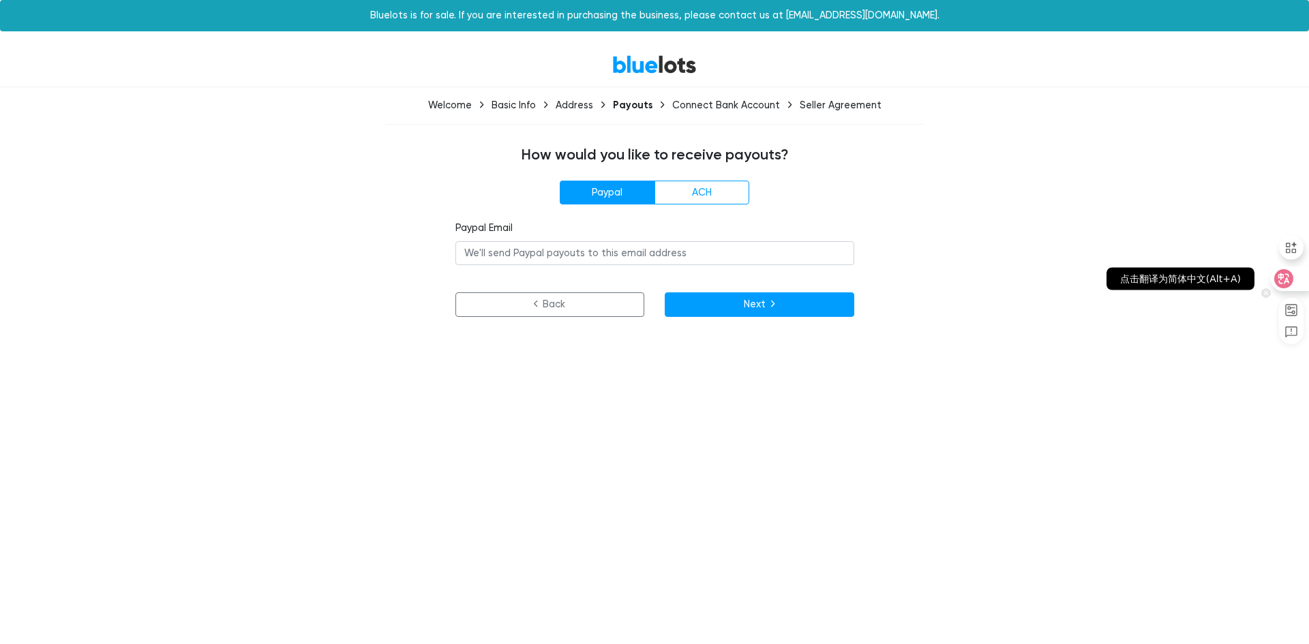
click at [1295, 282] on div at bounding box center [1289, 279] width 37 height 25
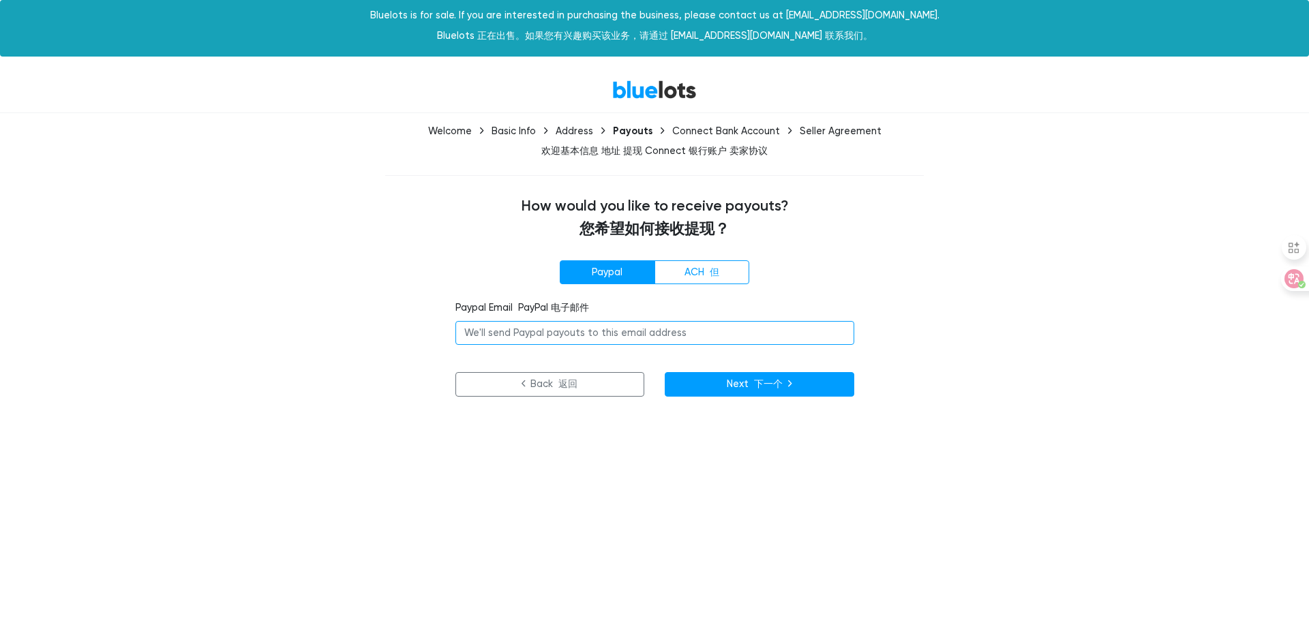
click at [560, 340] on input "email" at bounding box center [654, 333] width 399 height 25
type input "y"
type input "26309932@qq.com"
click at [726, 382] on button "Next 下一个" at bounding box center [760, 384] width 190 height 25
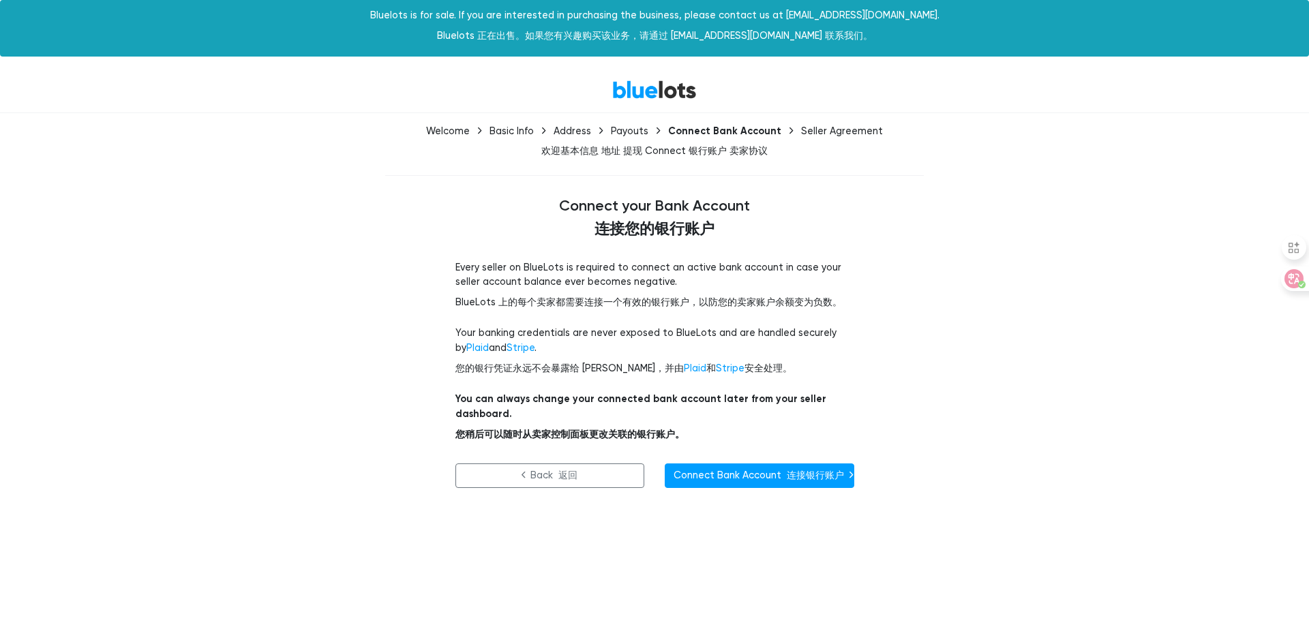
drag, startPoint x: 958, startPoint y: 212, endPoint x: 735, endPoint y: 460, distance: 333.6
click at [735, 464] on link "Connect Bank Account 连接银行账户" at bounding box center [760, 476] width 190 height 25
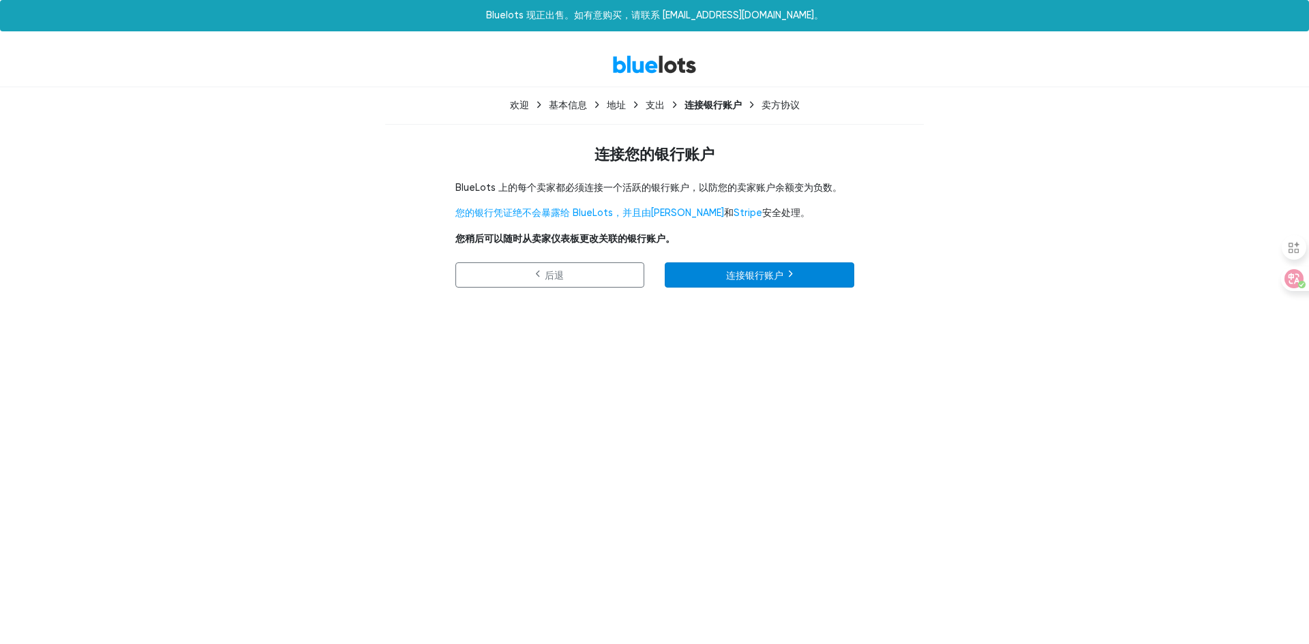
click at [765, 282] on link "连接银行账户" at bounding box center [760, 274] width 190 height 25
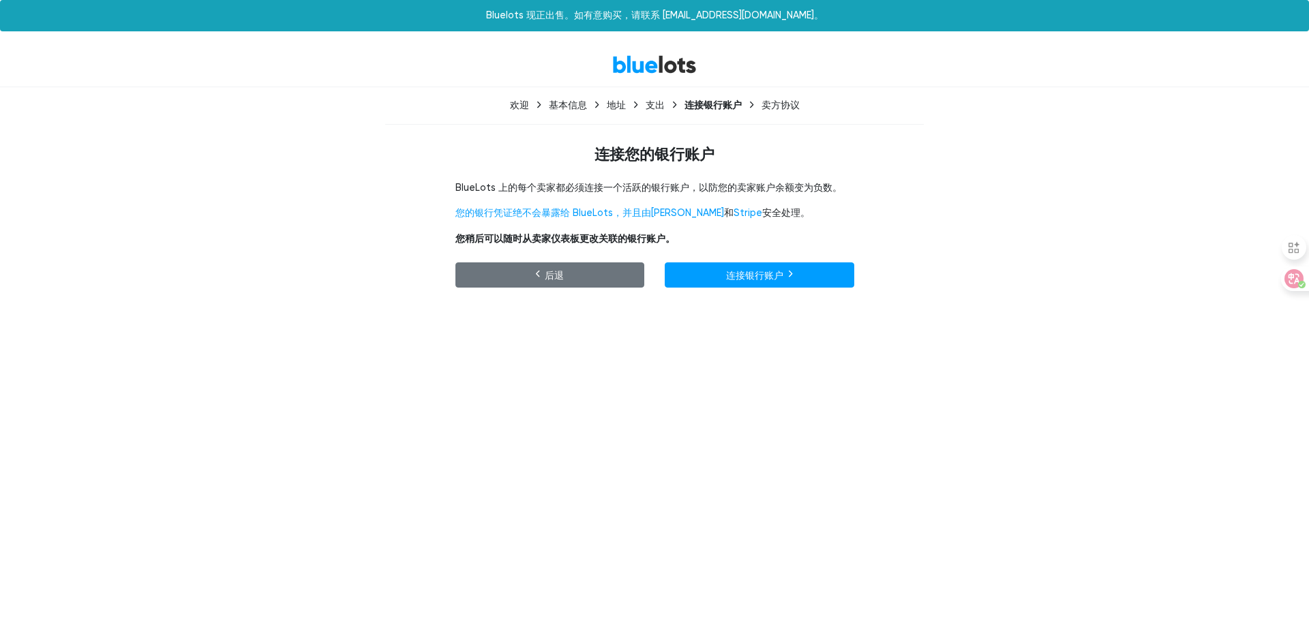
click at [594, 284] on link "后退" at bounding box center [550, 274] width 190 height 25
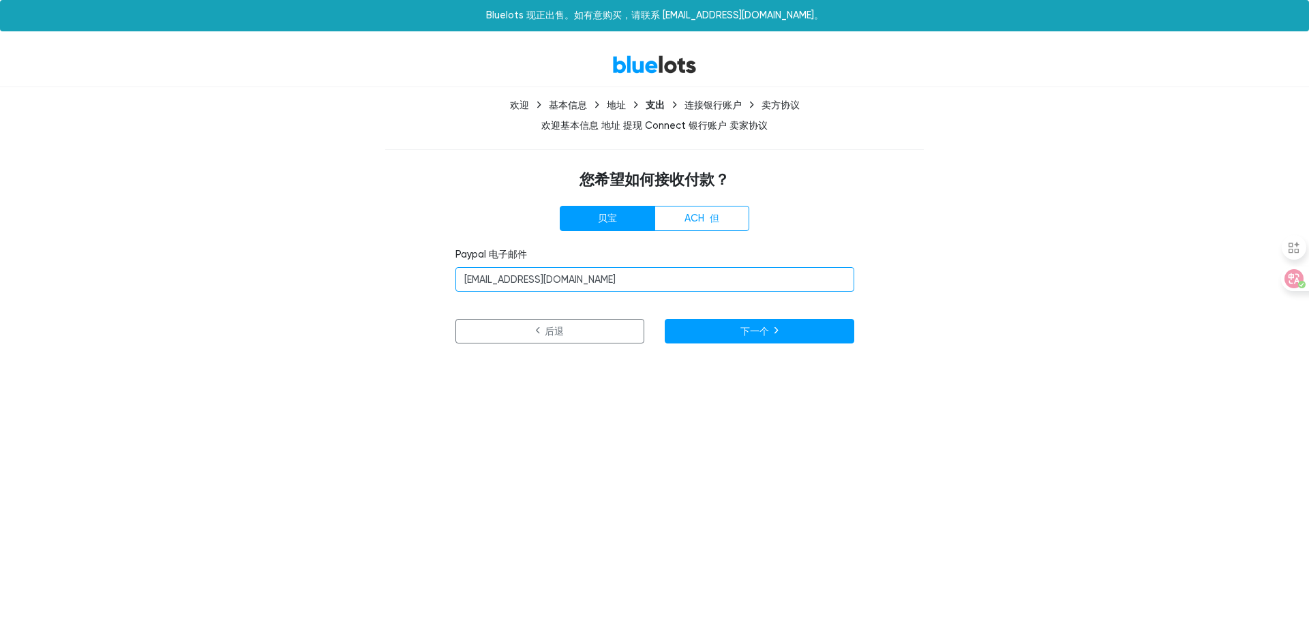
click at [601, 284] on input "26309932@qq.com" at bounding box center [654, 279] width 399 height 25
click at [595, 225] on label "贝宝" at bounding box center [607, 218] width 95 height 25
click at [640, 283] on input "26309932@qq.com" at bounding box center [654, 279] width 399 height 25
click at [761, 333] on font "下一个" at bounding box center [754, 332] width 29 height 12
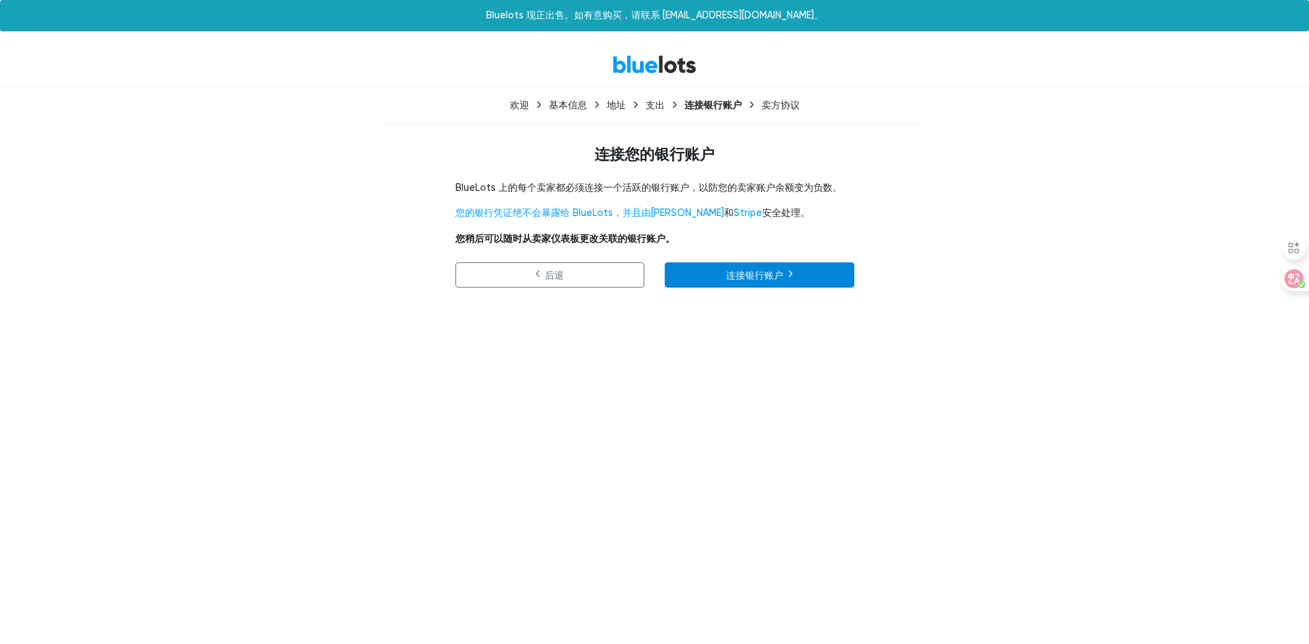
click at [706, 274] on link "连接银行账户" at bounding box center [760, 274] width 190 height 25
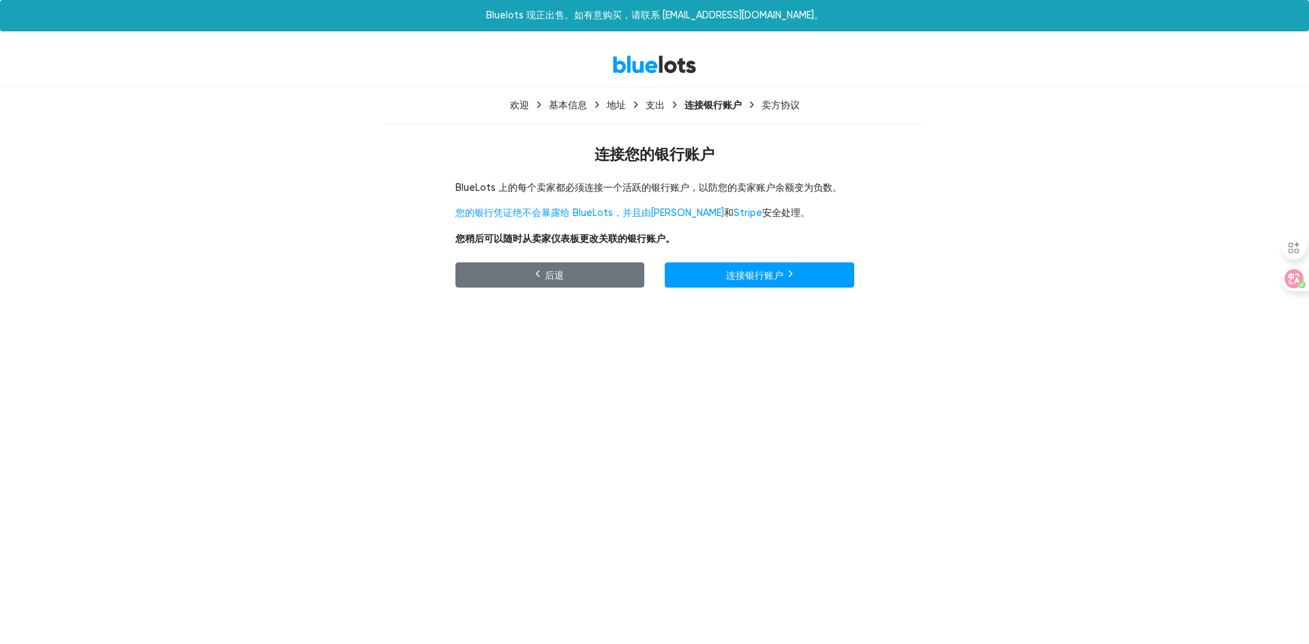
click at [543, 273] on link "后退" at bounding box center [550, 274] width 190 height 25
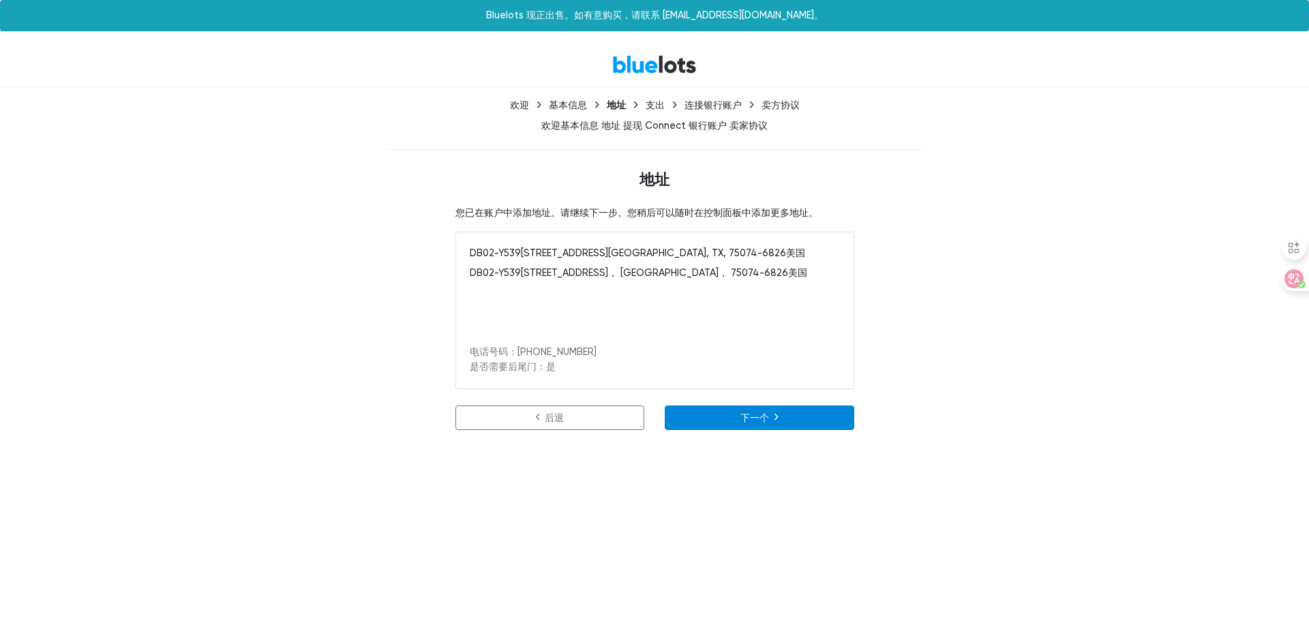
click at [753, 420] on font "下一个" at bounding box center [754, 418] width 29 height 12
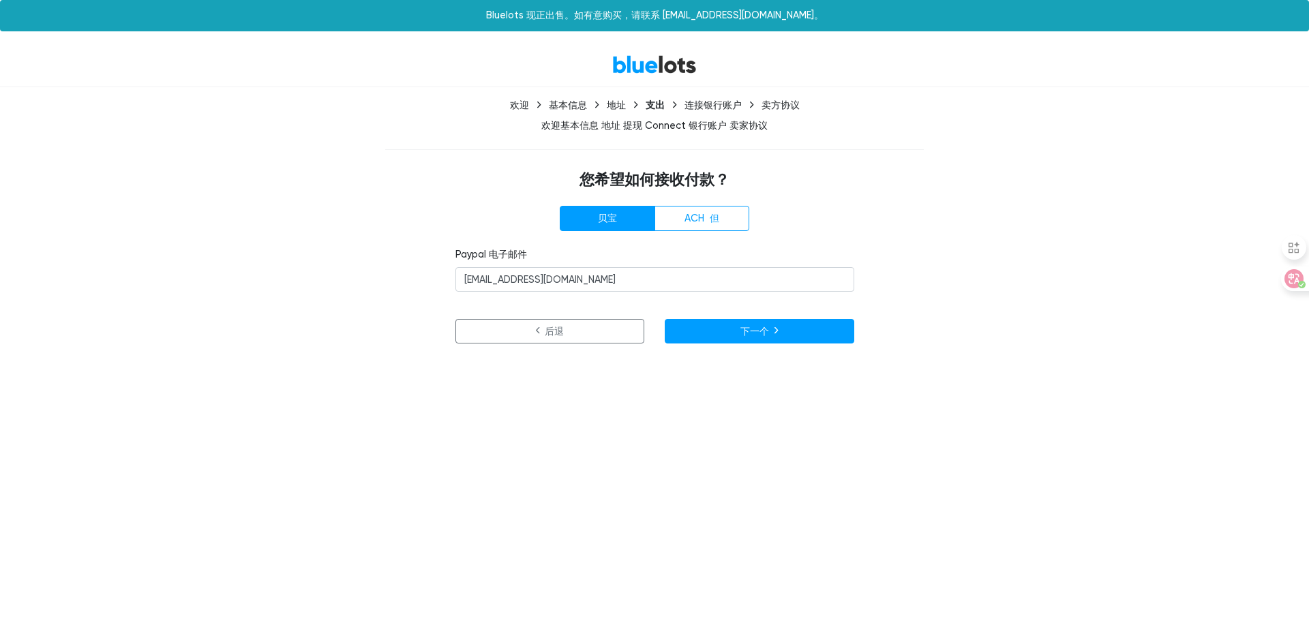
click at [495, 360] on html "Bluelots 现正出售。如有意购买，请联系 [EMAIL_ADDRESS][DOMAIN_NAME]。 原文 请对此翻译评分 您的反馈将用于改进谷歌翻译 …" at bounding box center [654, 180] width 1309 height 360
click at [633, 65] on link "BlueLots 蓝地" at bounding box center [654, 65] width 85 height 20
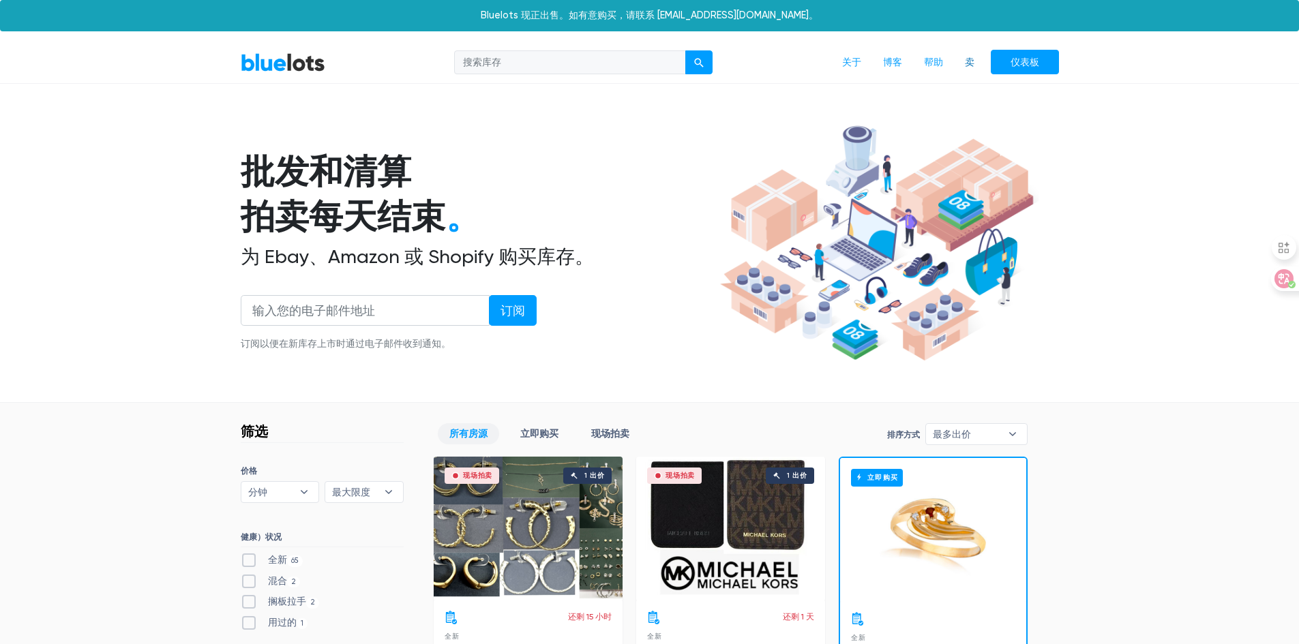
click at [971, 61] on font "卖" at bounding box center [970, 63] width 10 height 12
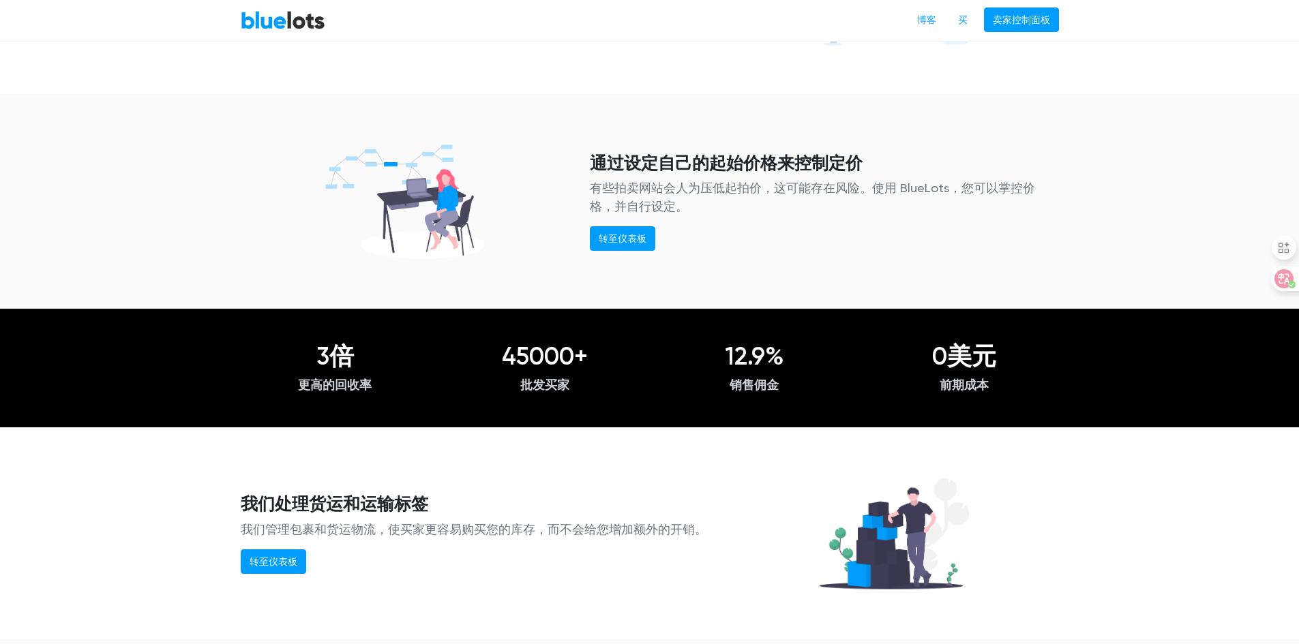
scroll to position [1636, 0]
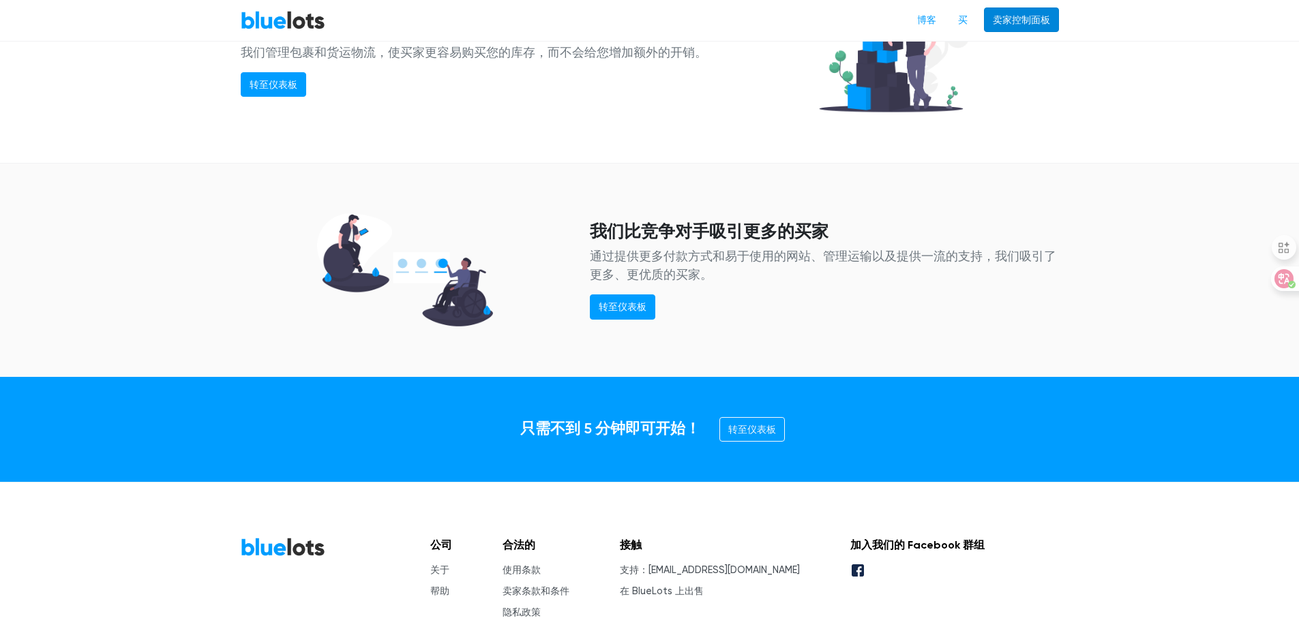
click at [1005, 23] on font "卖家控制面板" at bounding box center [1021, 20] width 57 height 12
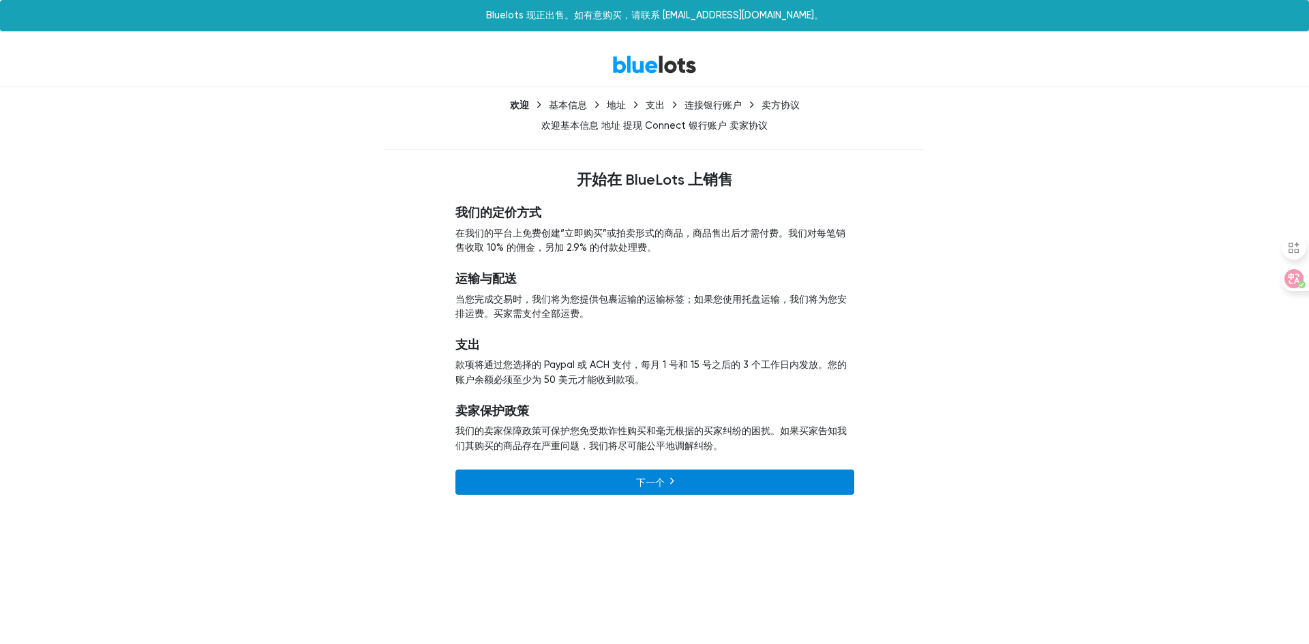
click at [614, 472] on link "下一个" at bounding box center [654, 482] width 399 height 25
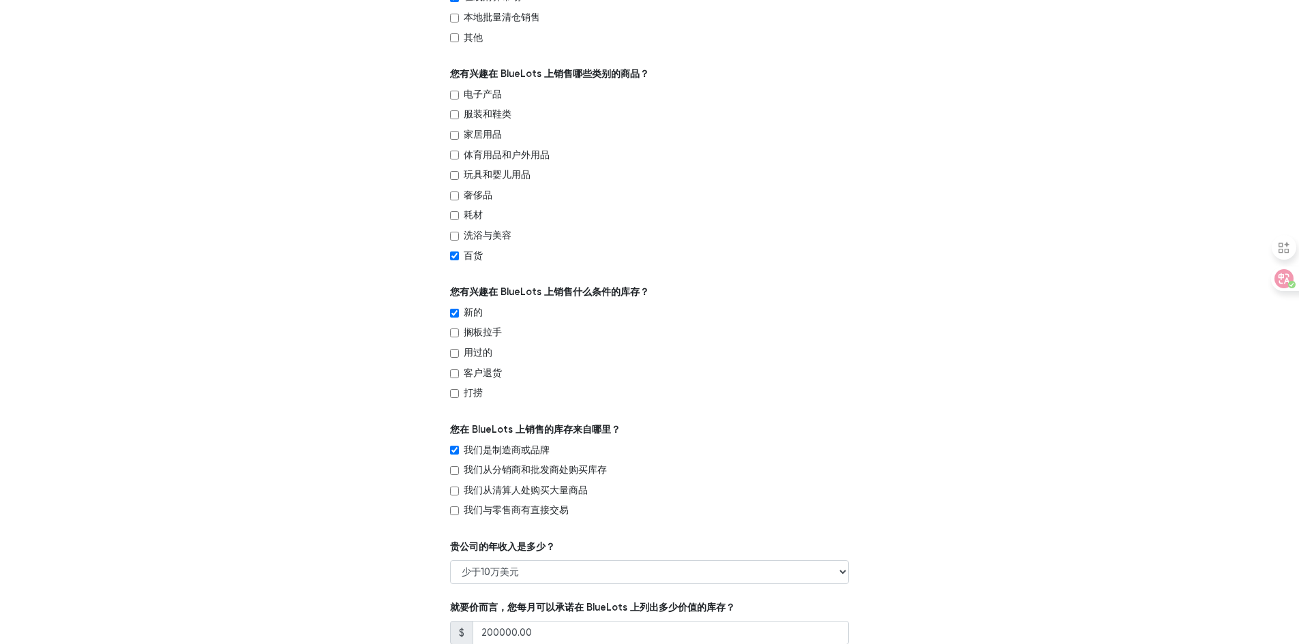
scroll to position [678, 0]
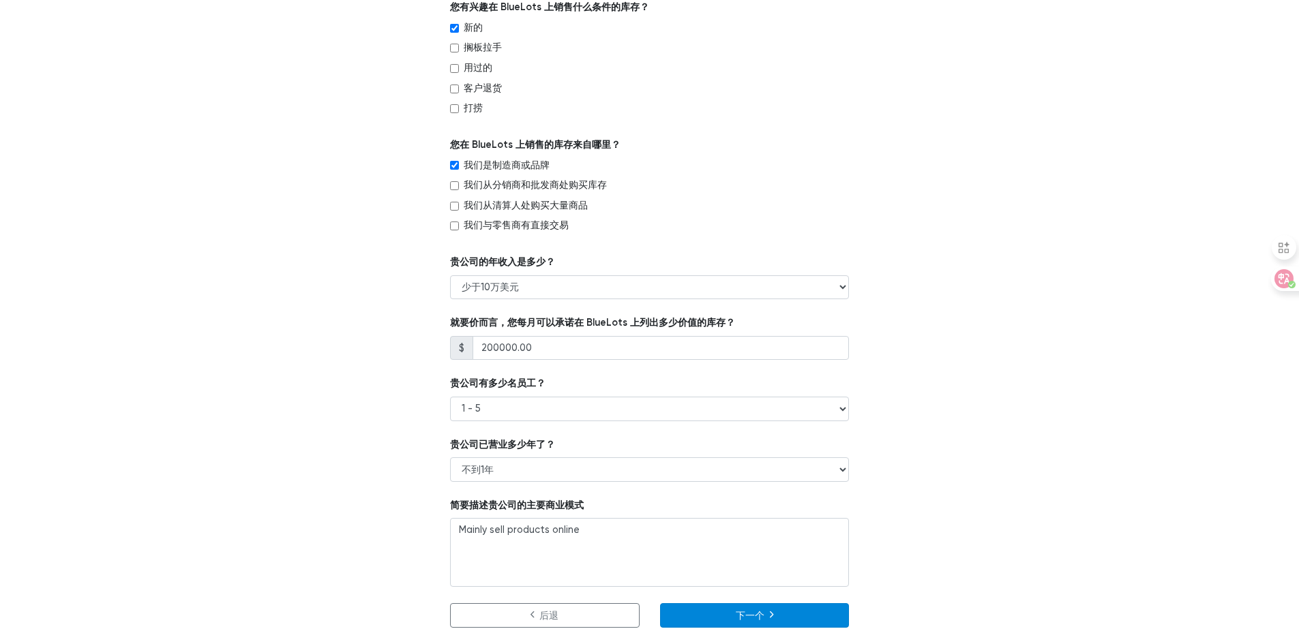
click at [765, 616] on button "下一个" at bounding box center [755, 615] width 190 height 25
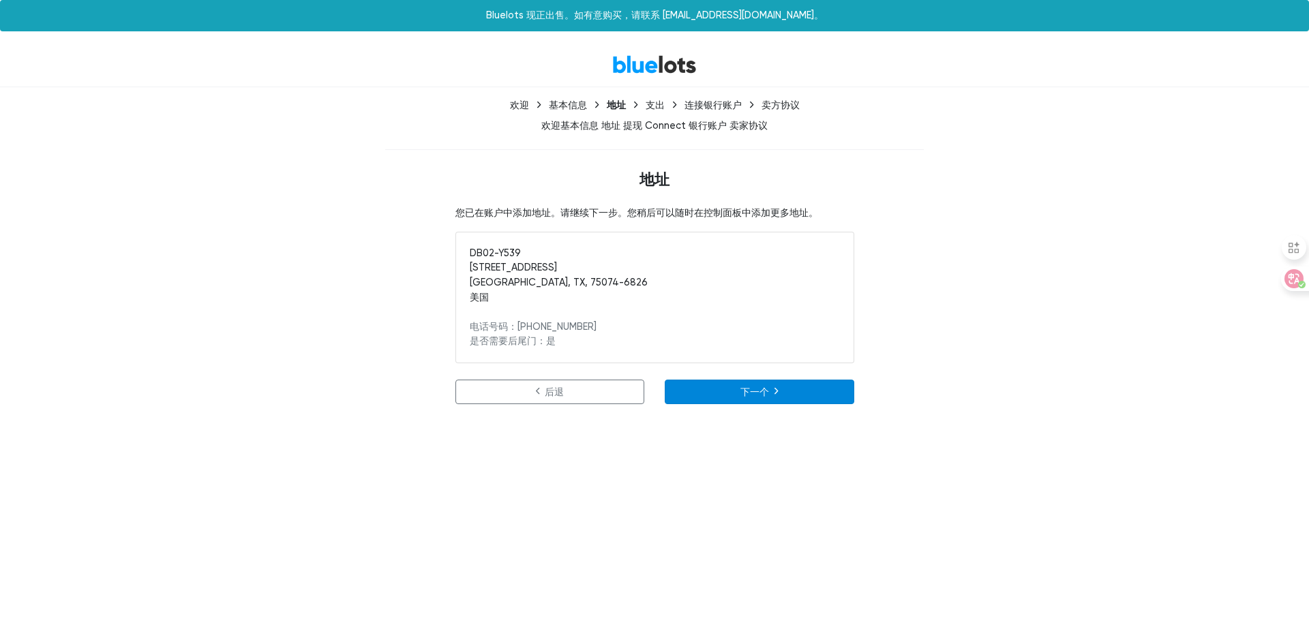
click at [740, 389] on font "下一个" at bounding box center [754, 393] width 29 height 12
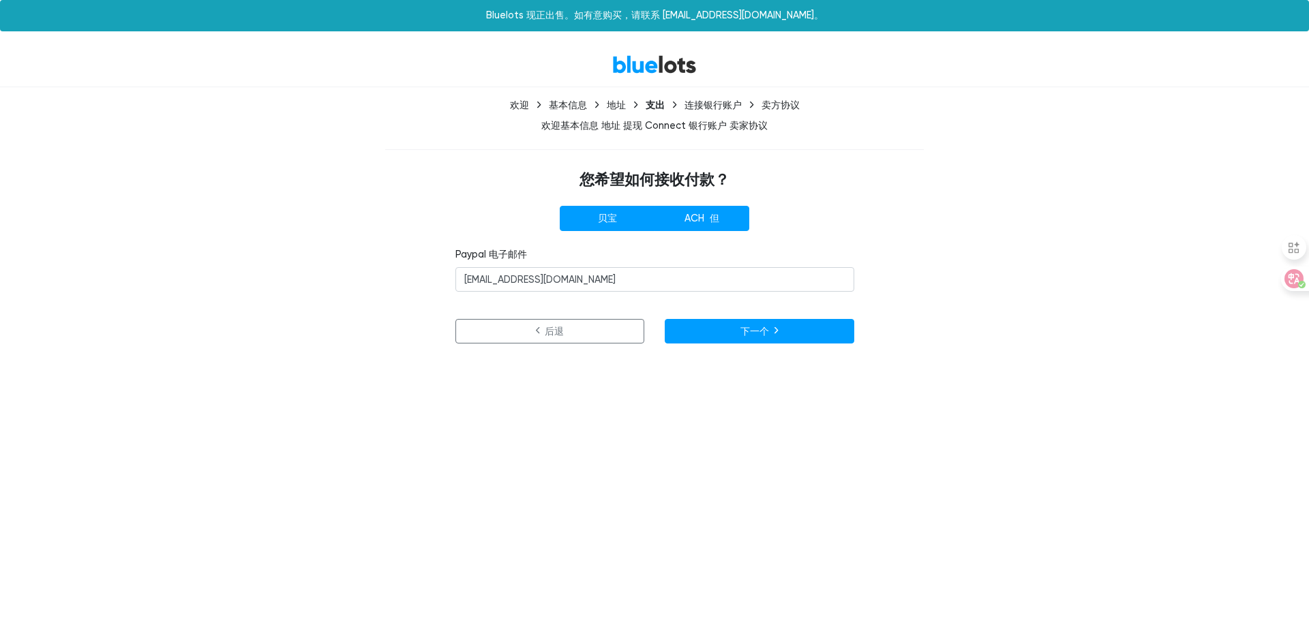
click at [699, 224] on font "ACH 但" at bounding box center [701, 219] width 35 height 12
radio input"] "true"
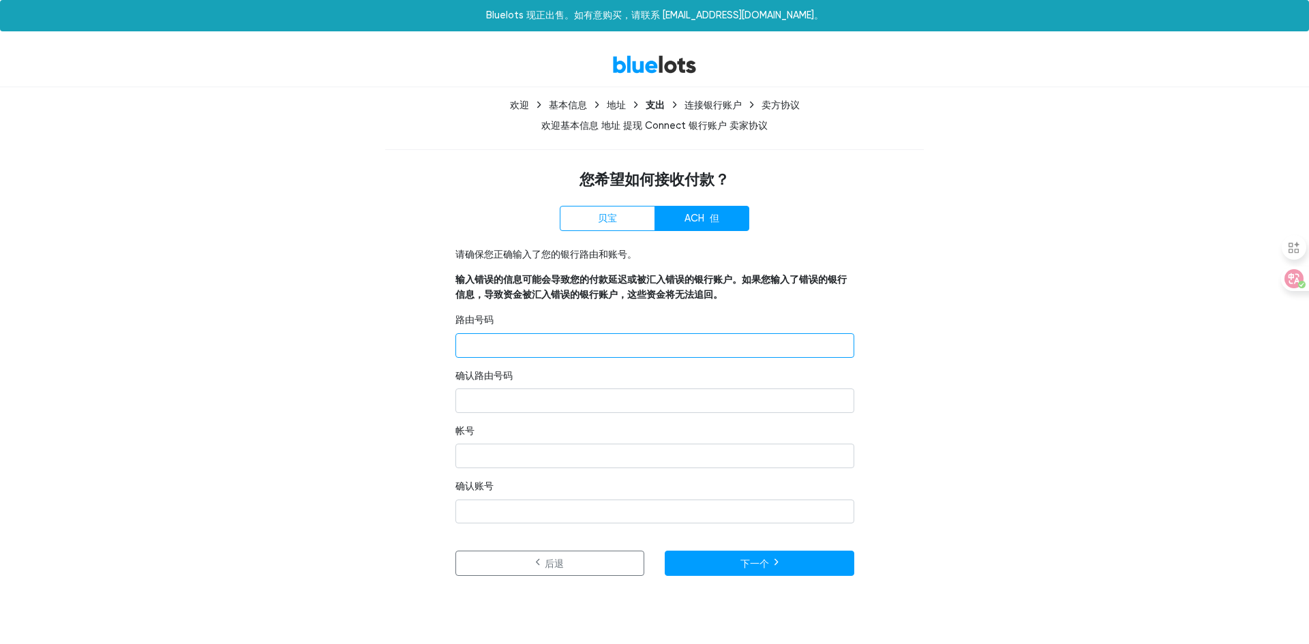
click at [560, 352] on input "number" at bounding box center [654, 345] width 399 height 25
paste input "028000024"
type input "028000024"
click at [498, 395] on input "number" at bounding box center [654, 401] width 399 height 25
paste input "028000024"
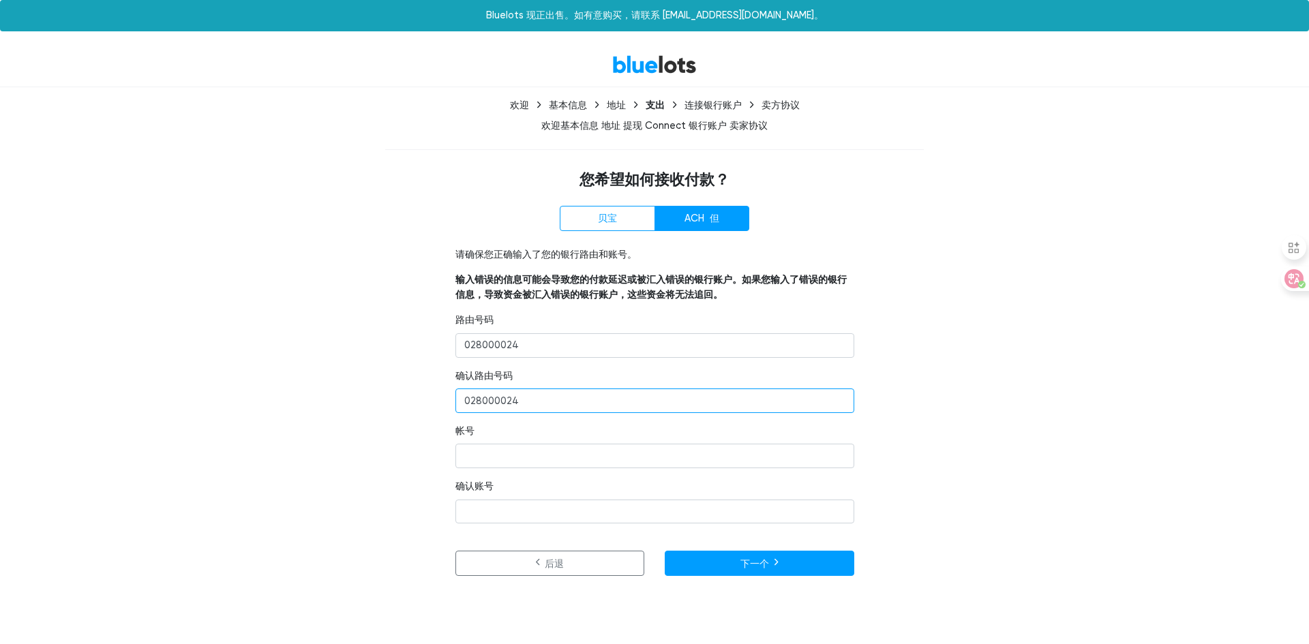
type input "028000024"
click at [485, 457] on input "number" at bounding box center [654, 456] width 399 height 25
paste input "10000015512925"
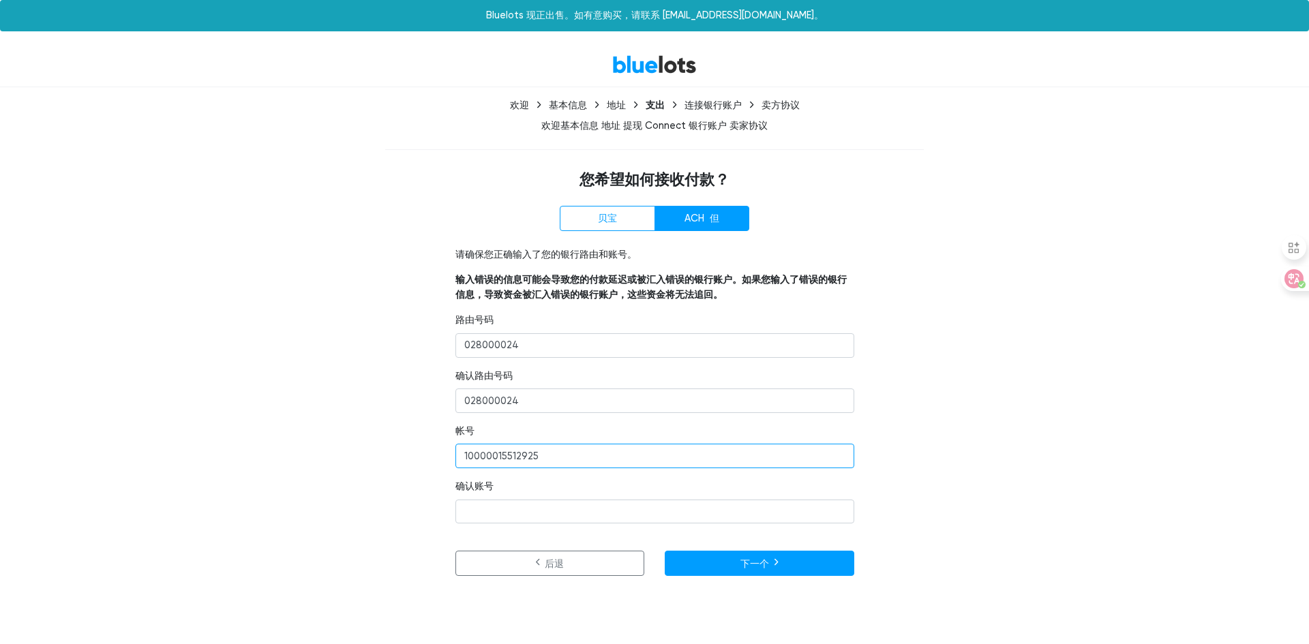
type input "10000015512925"
click at [511, 517] on input "number" at bounding box center [654, 512] width 399 height 25
paste input "10000015512925"
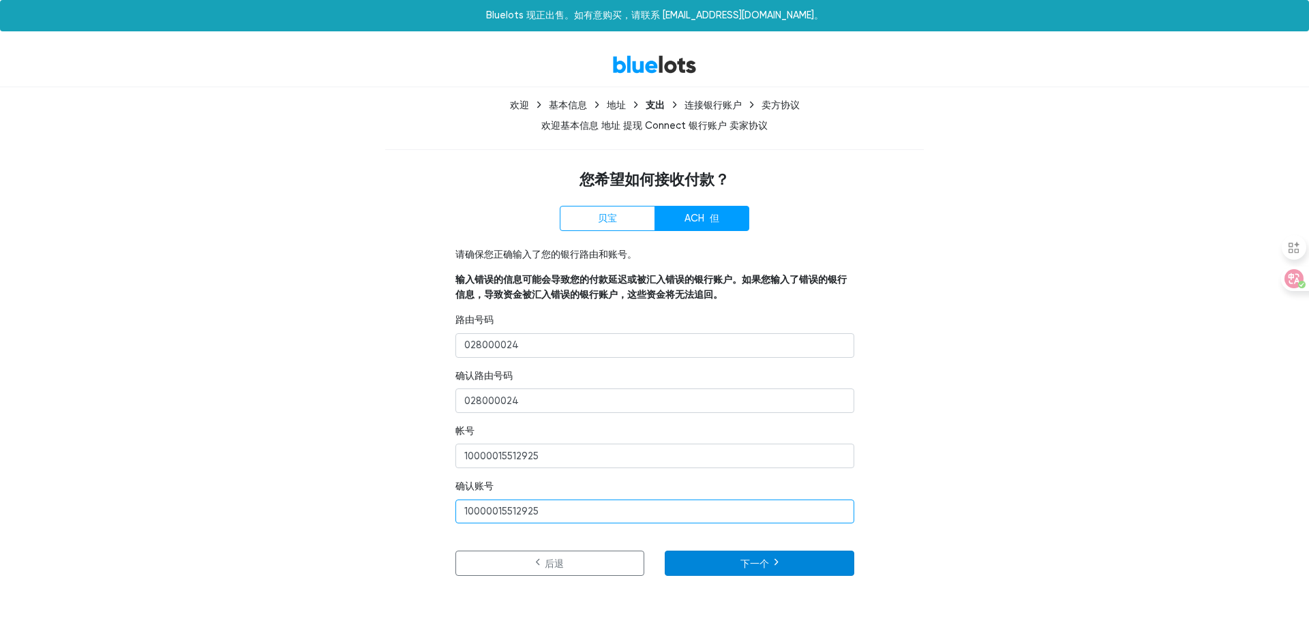
type input "10000015512925"
click at [743, 562] on font "下一个" at bounding box center [754, 564] width 29 height 12
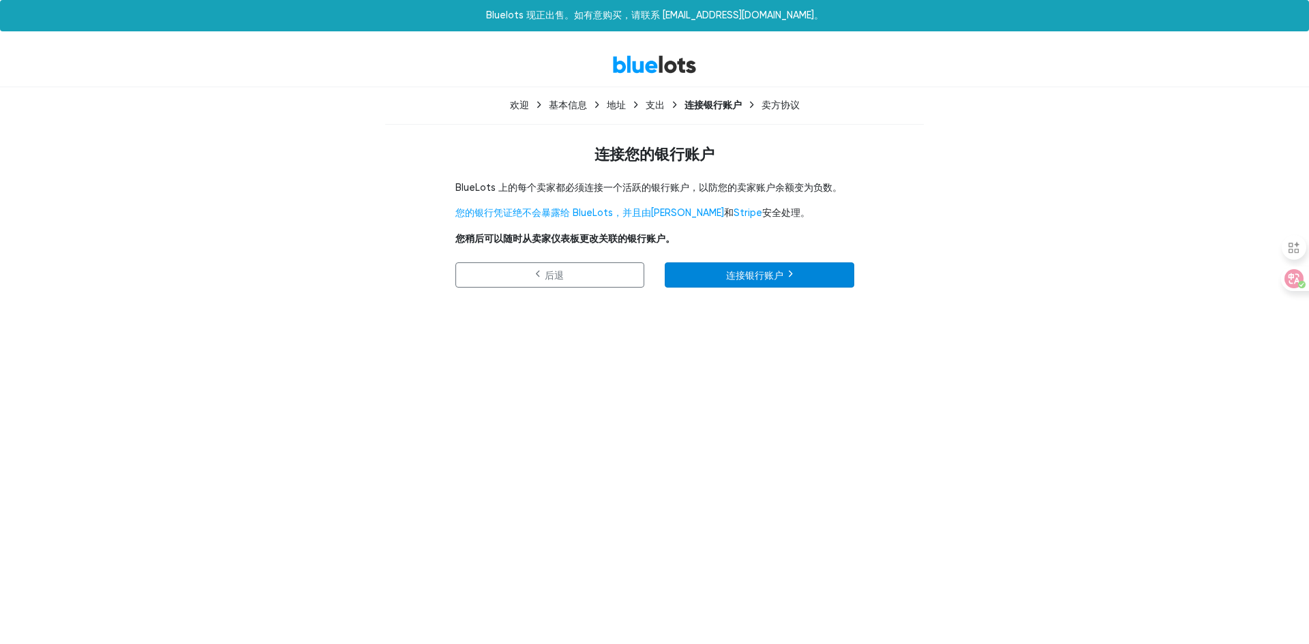
click at [729, 277] on font "连接银行账户" at bounding box center [754, 275] width 57 height 12
